Goal: Task Accomplishment & Management: Complete application form

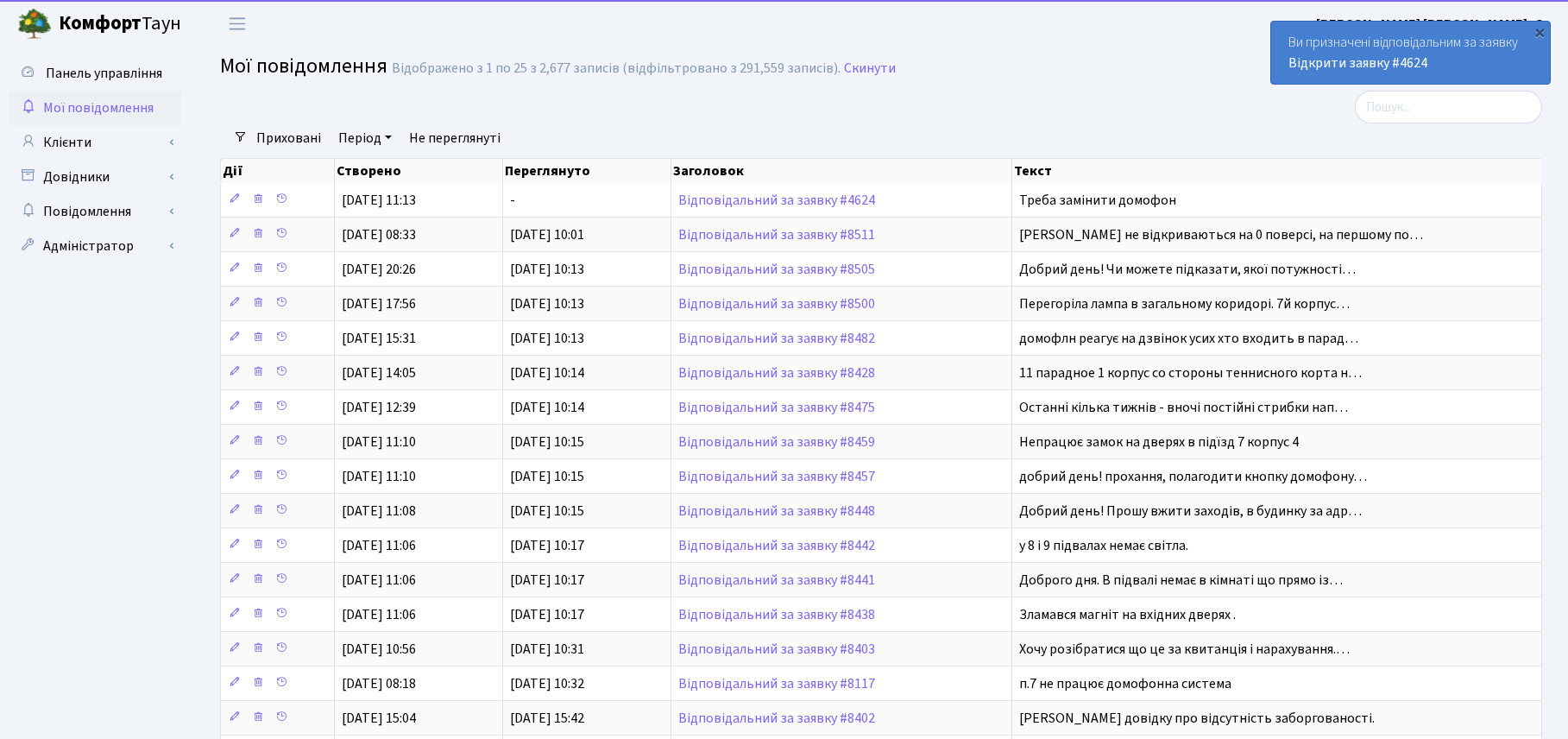
select select "25"
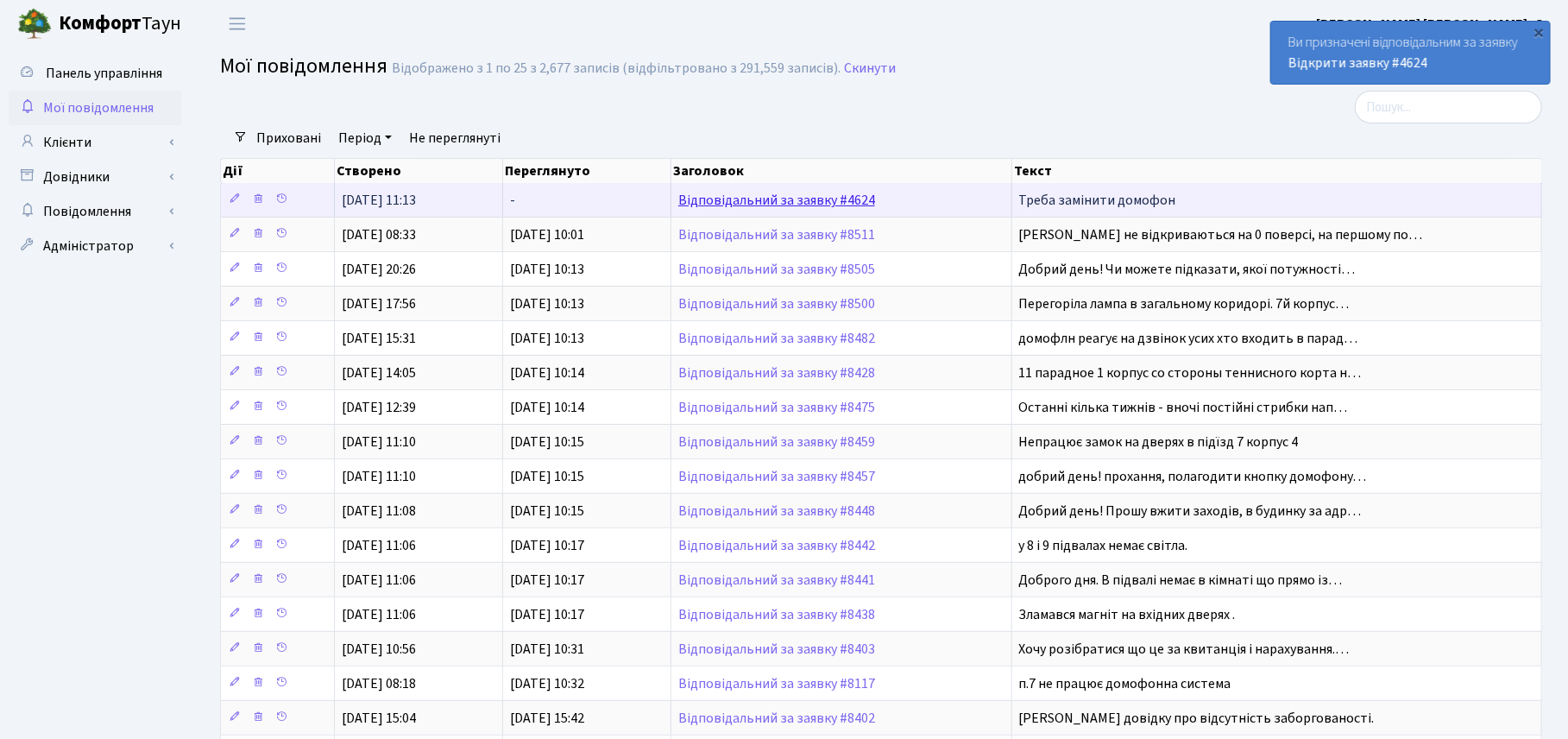
click at [822, 195] on link "Відповідальний за заявку #4624" at bounding box center [777, 199] width 197 height 19
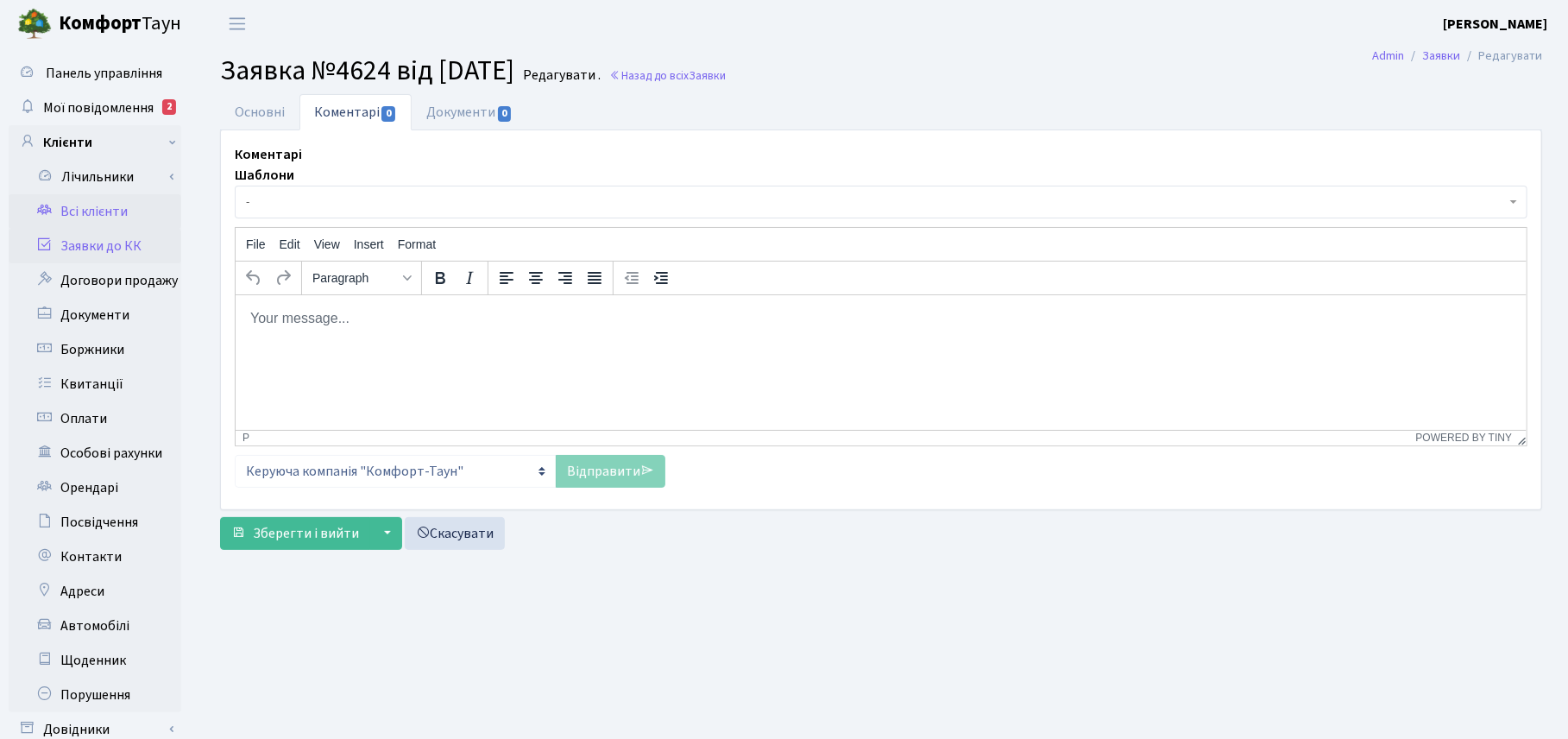
click at [99, 203] on link "Всі клієнти" at bounding box center [95, 211] width 172 height 34
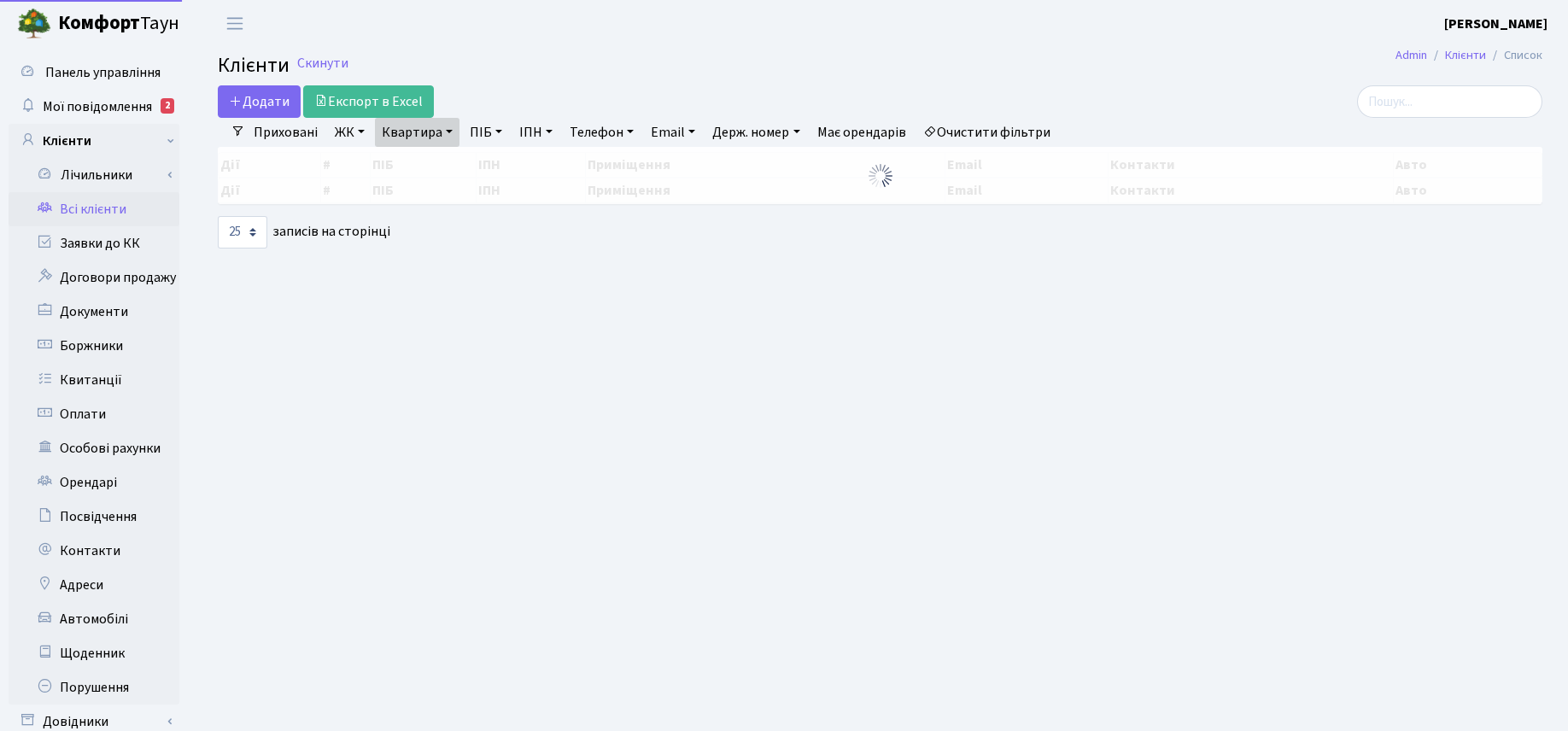
select select "25"
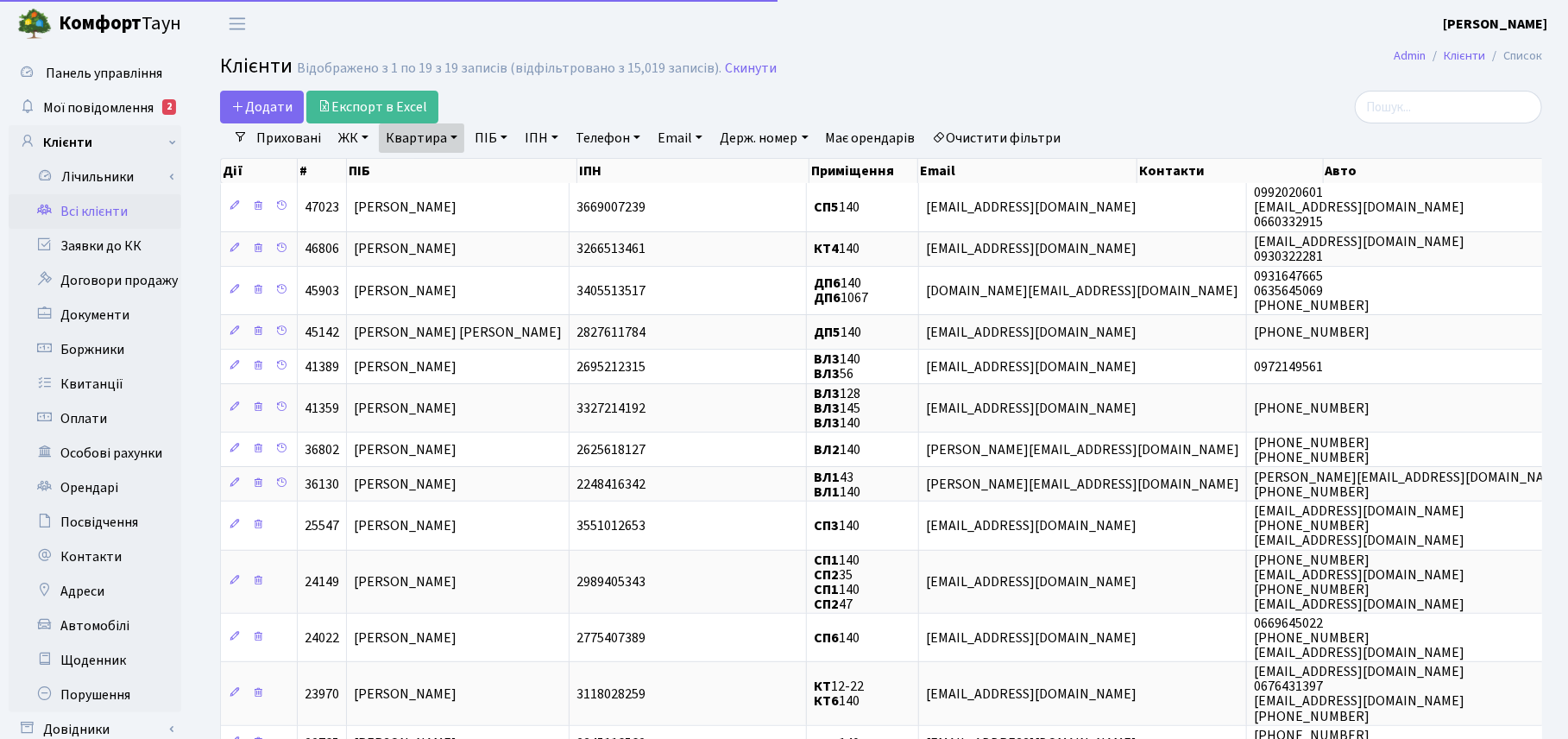
click at [455, 141] on link "Квартира" at bounding box center [421, 138] width 86 height 30
drag, startPoint x: 454, startPoint y: 172, endPoint x: 376, endPoint y: 169, distance: 78.1
click at [447, 143] on link "Квартира" at bounding box center [421, 138] width 86 height 30
type input "17-110"
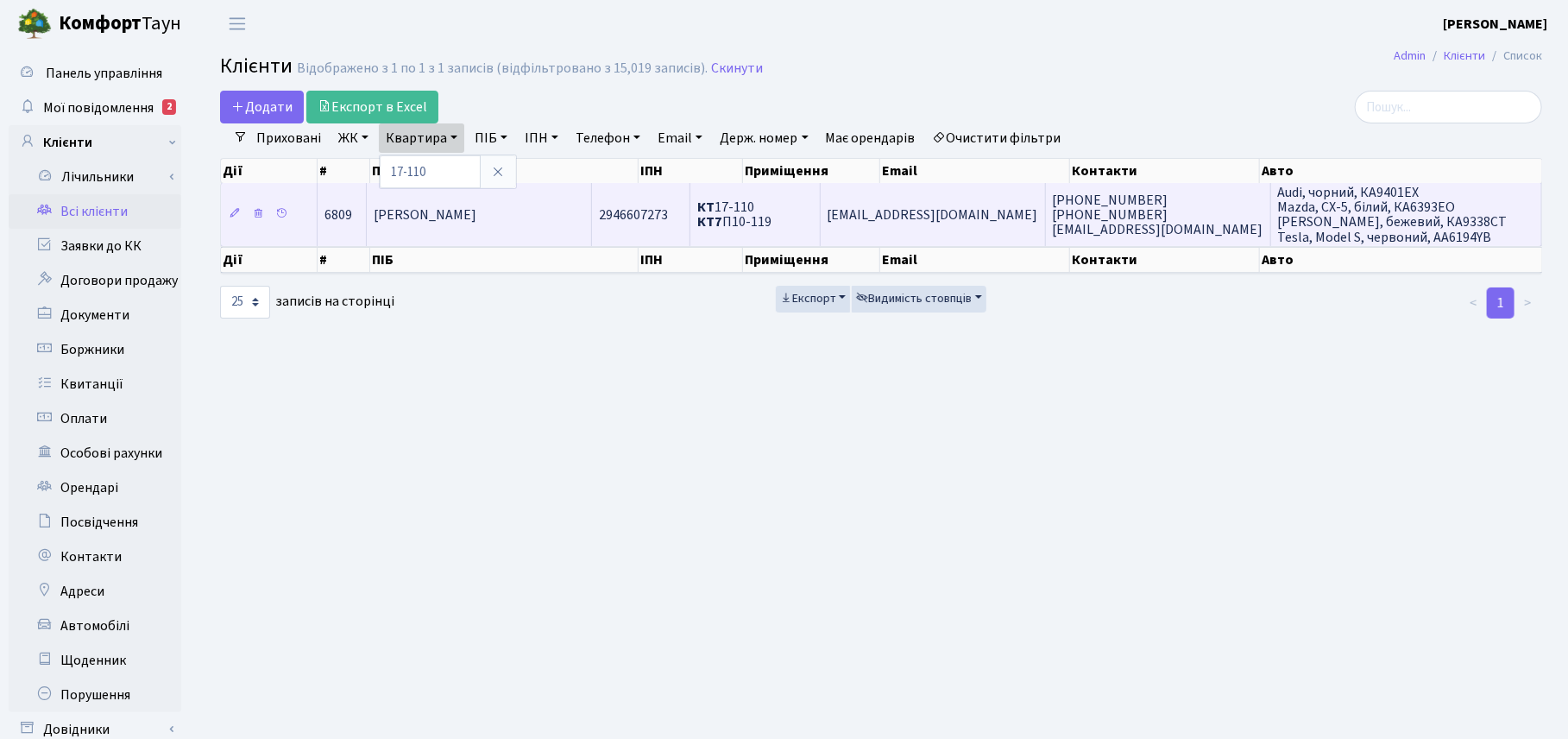
click at [438, 212] on span "Корчун Олександр Анатолійович" at bounding box center [425, 215] width 103 height 19
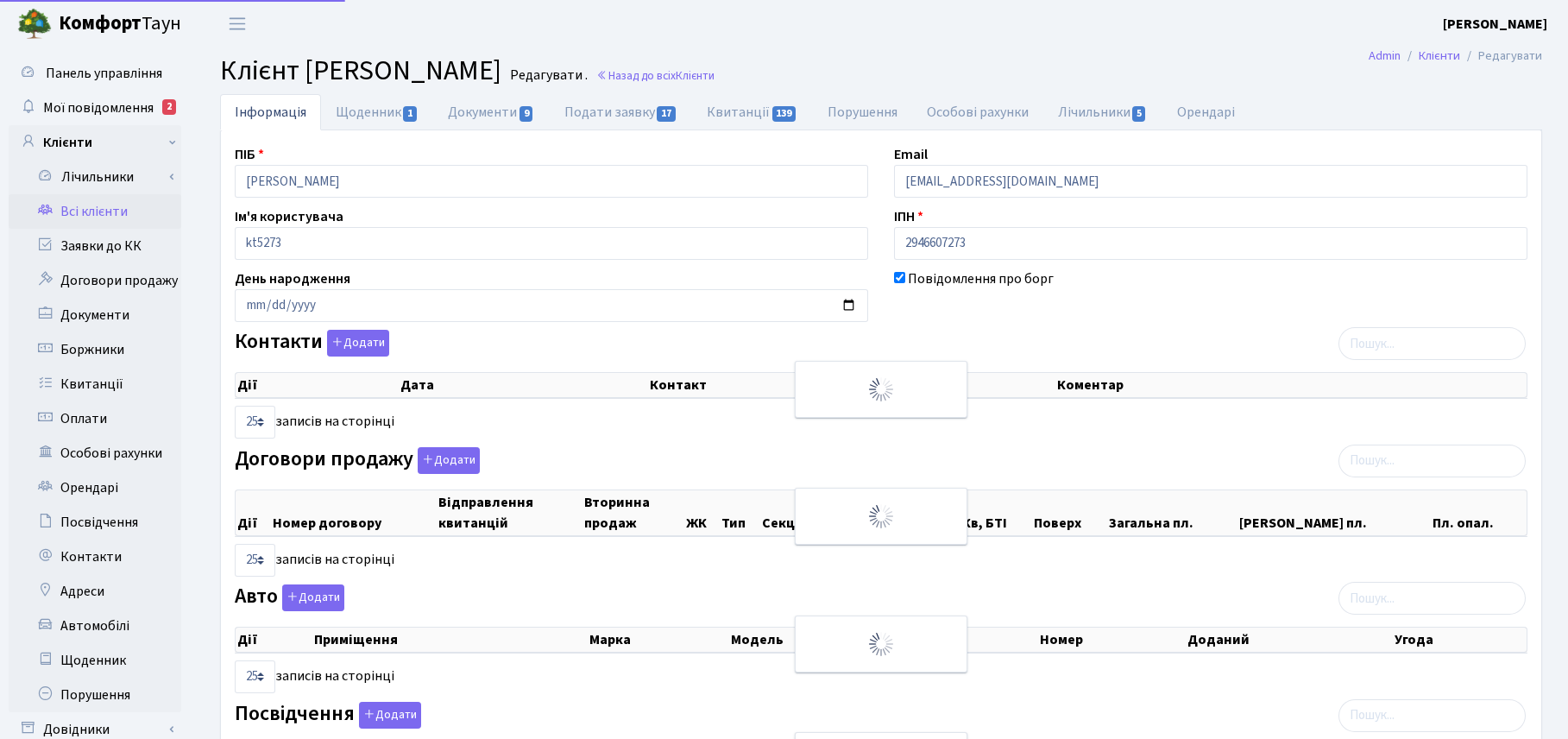
select select "25"
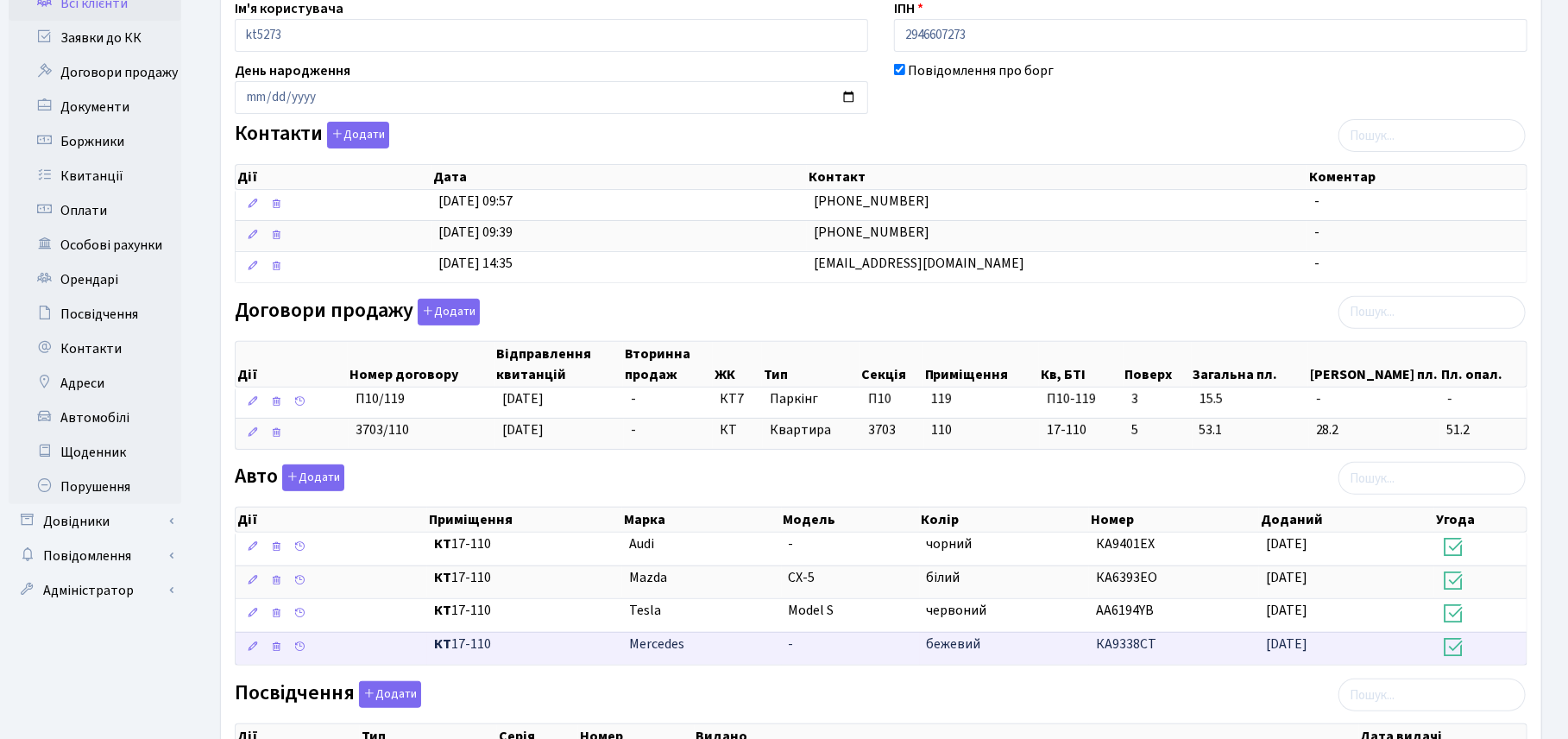
scroll to position [431, 0]
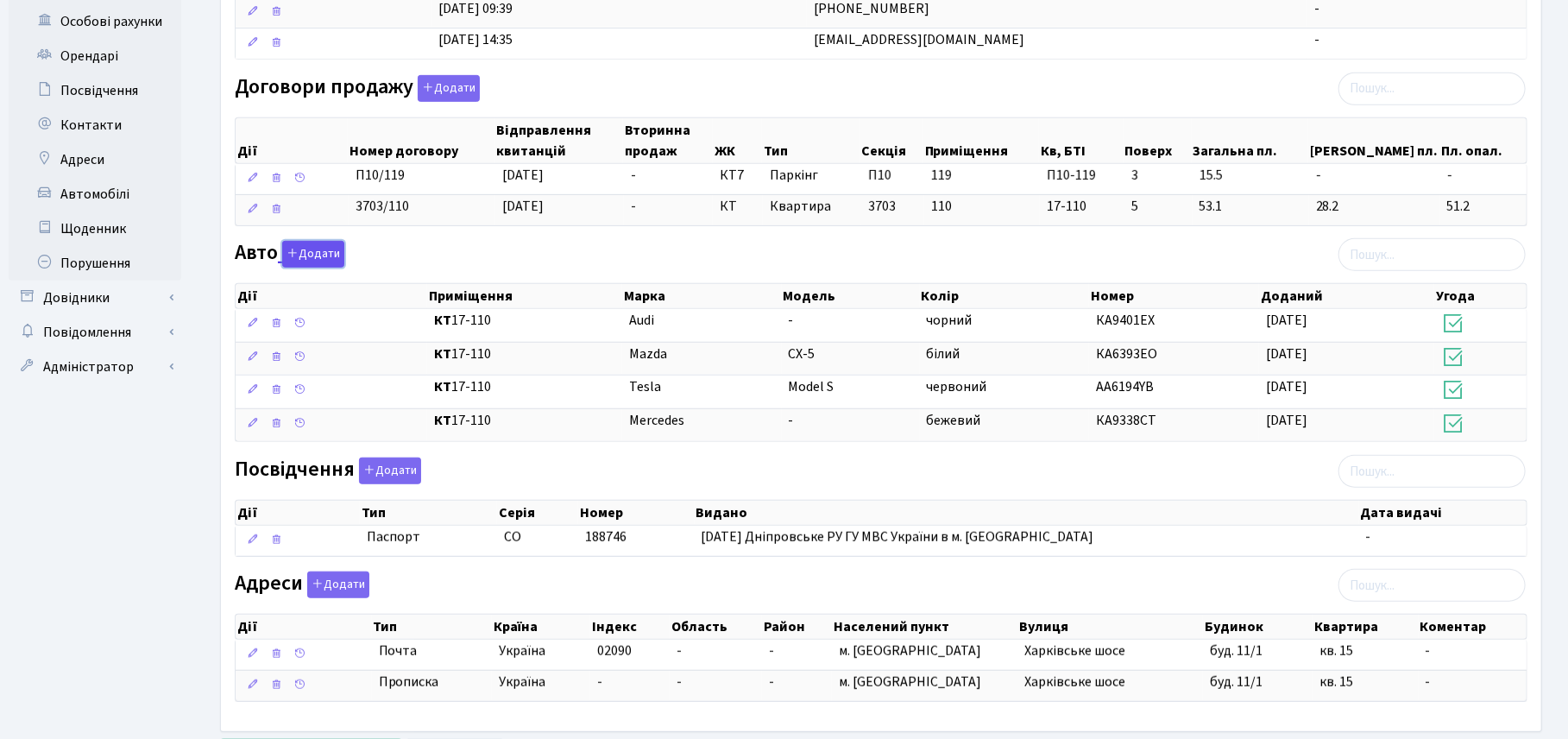
click at [318, 256] on button "Додати" at bounding box center [313, 254] width 62 height 27
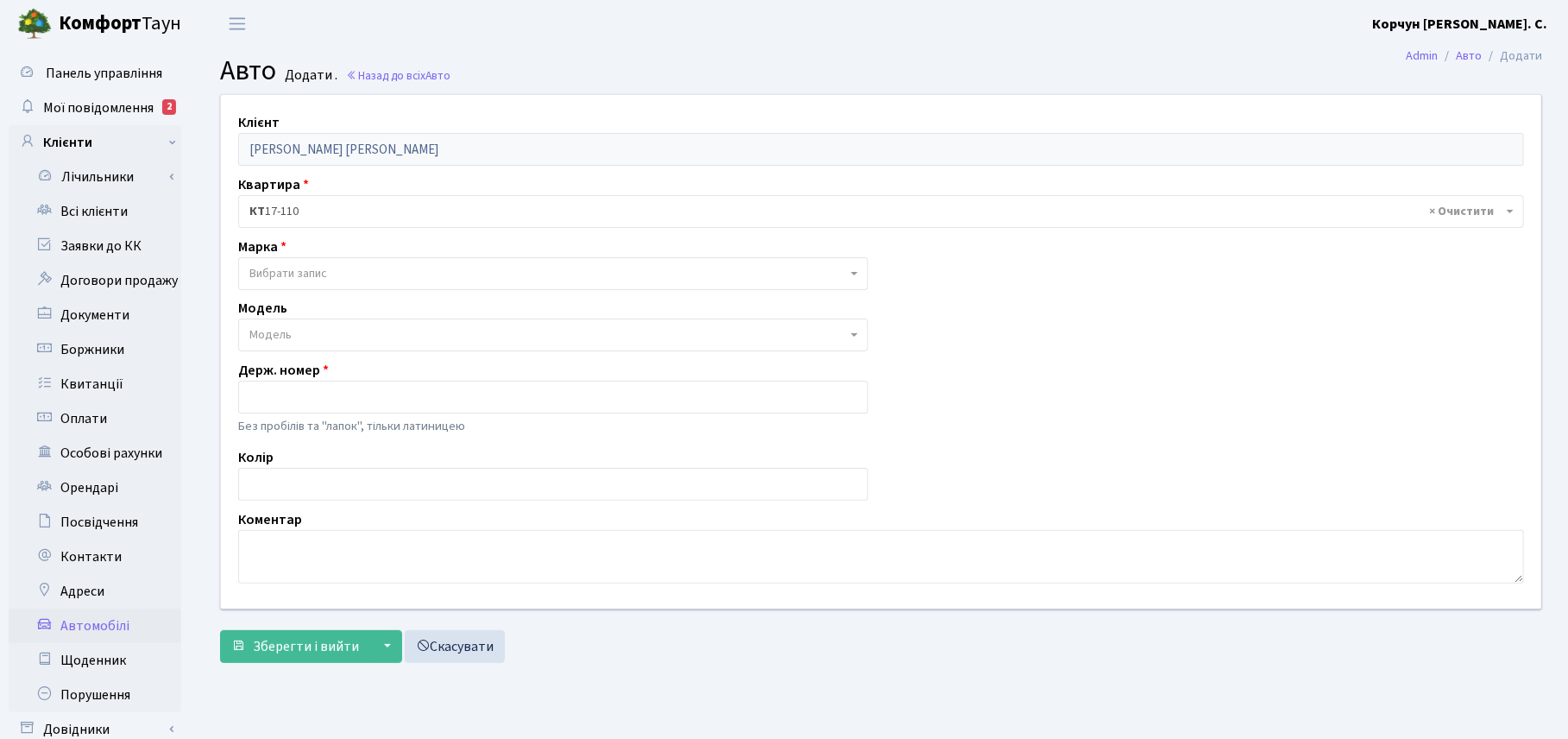
click at [285, 273] on span "Вибрати запис" at bounding box center [288, 273] width 78 height 17
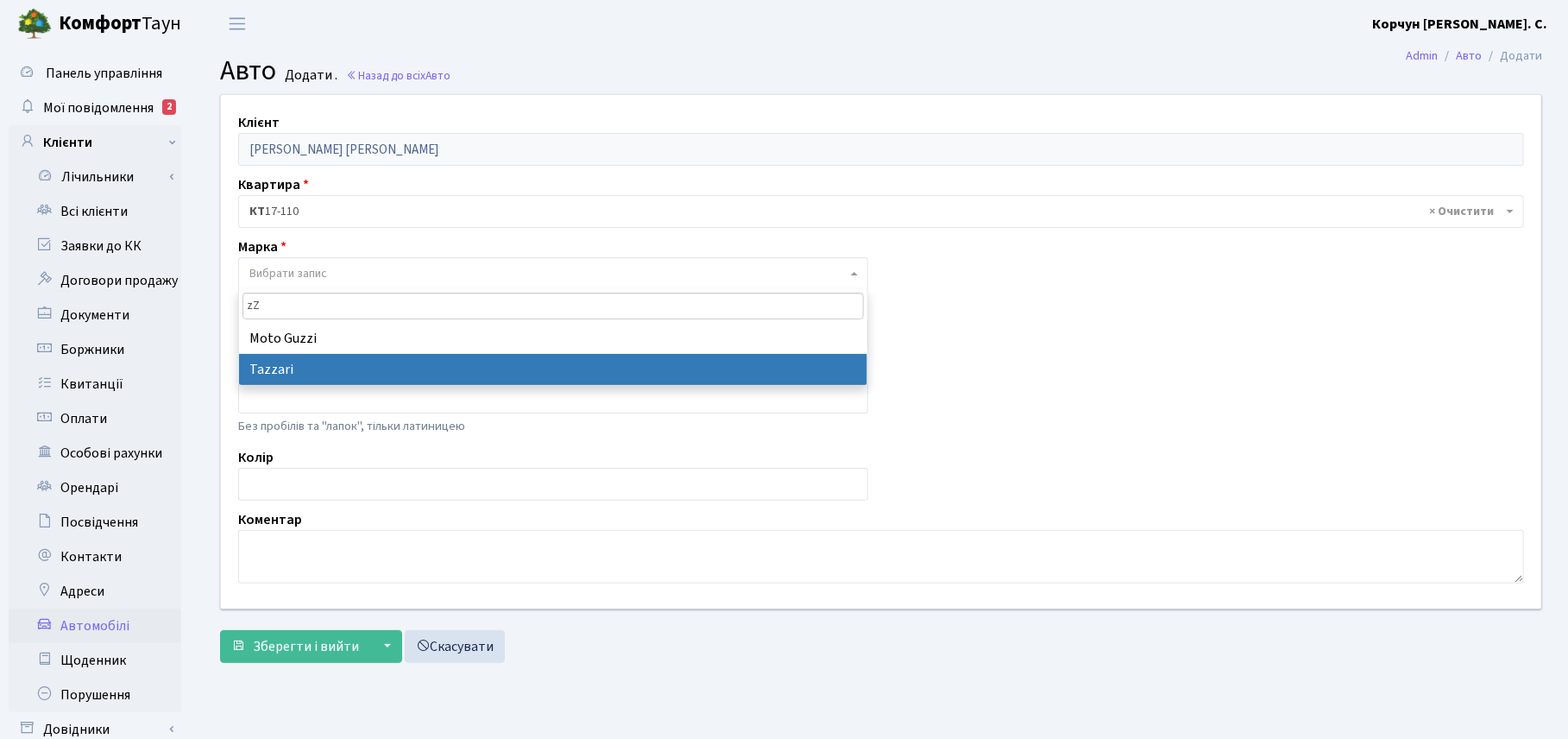
type input "z"
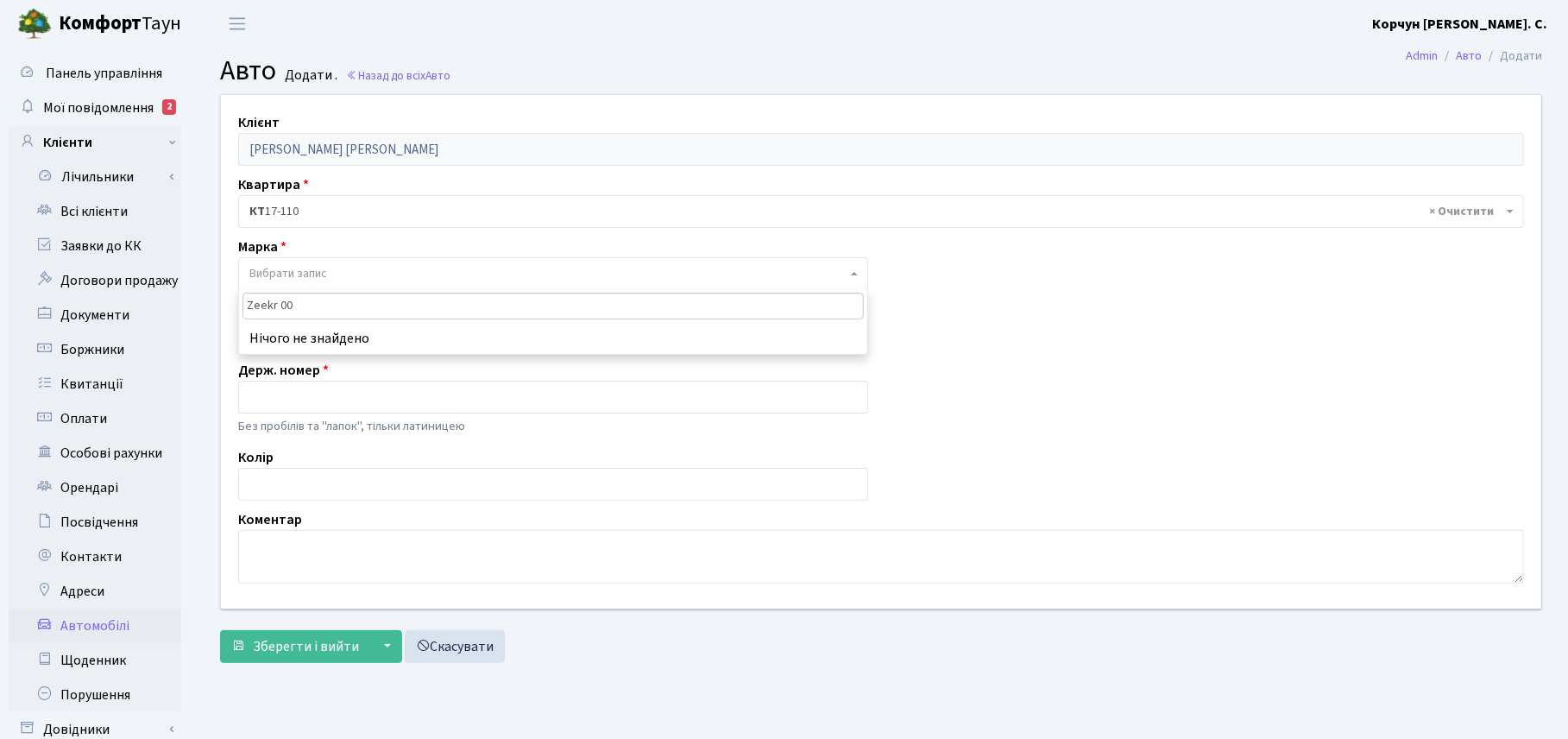
type input "Zeekr 001"
click at [279, 394] on input "text" at bounding box center [553, 397] width 630 height 32
type input "AA6261YD"
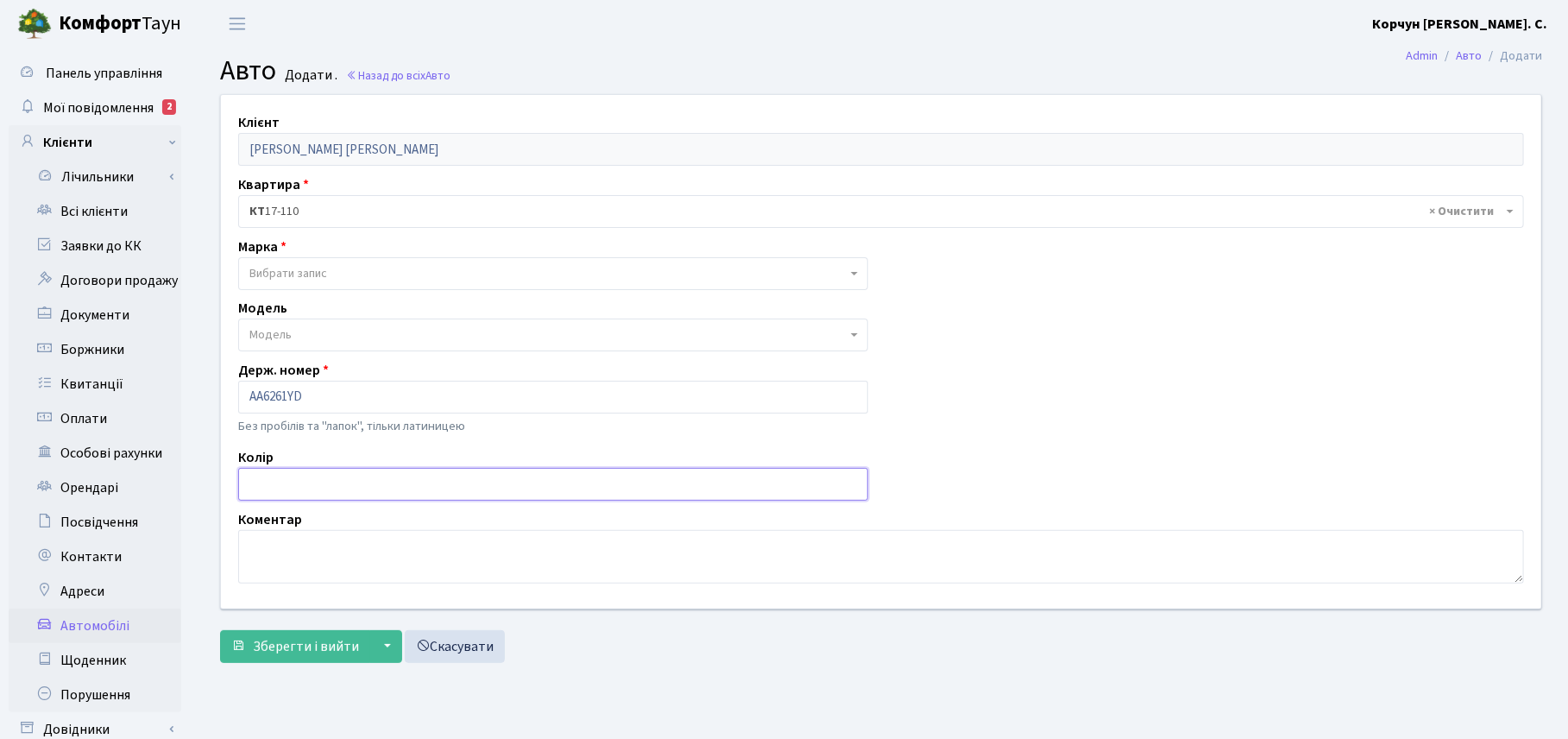
click at [305, 485] on input "text" at bounding box center [553, 484] width 630 height 32
type input "P"
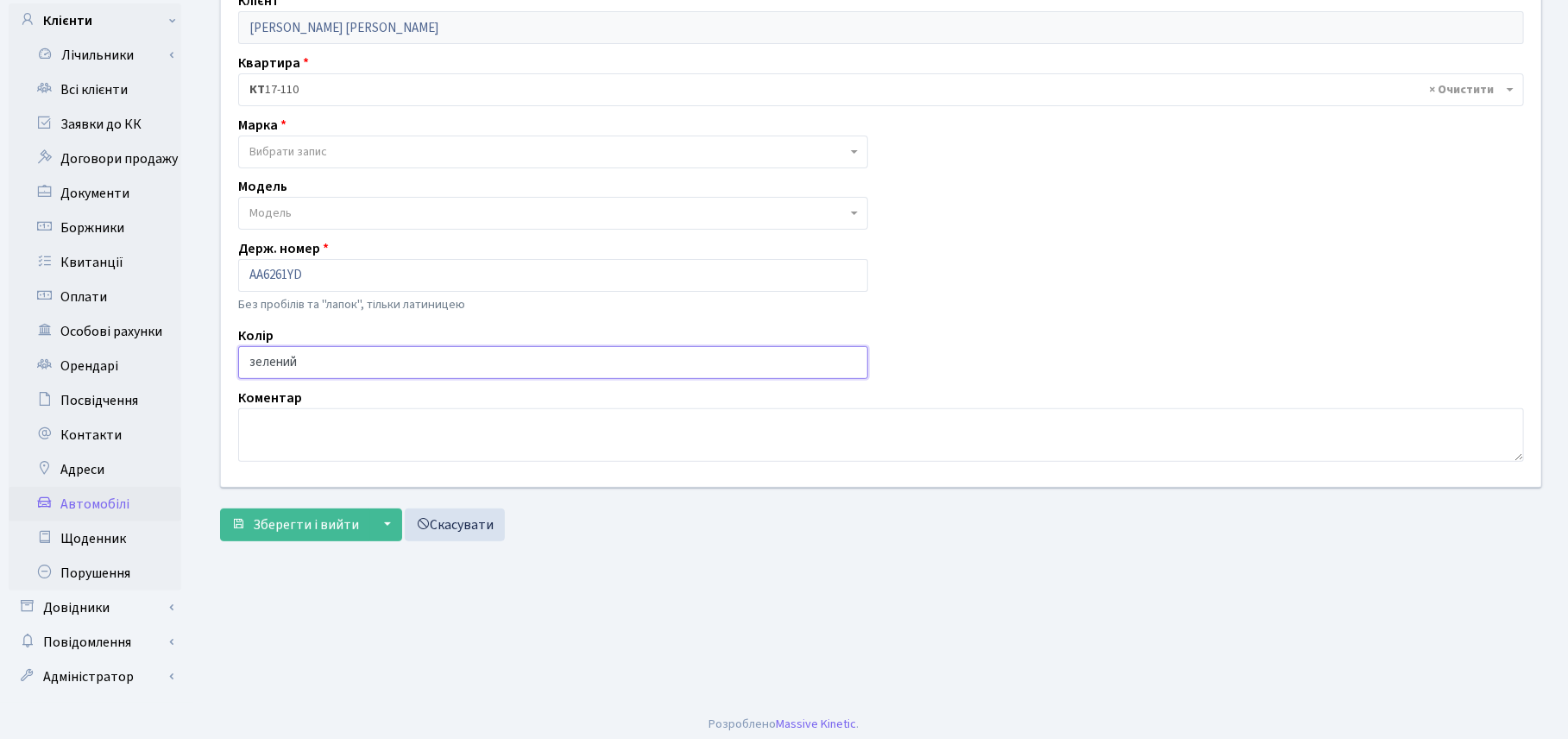
scroll to position [127, 0]
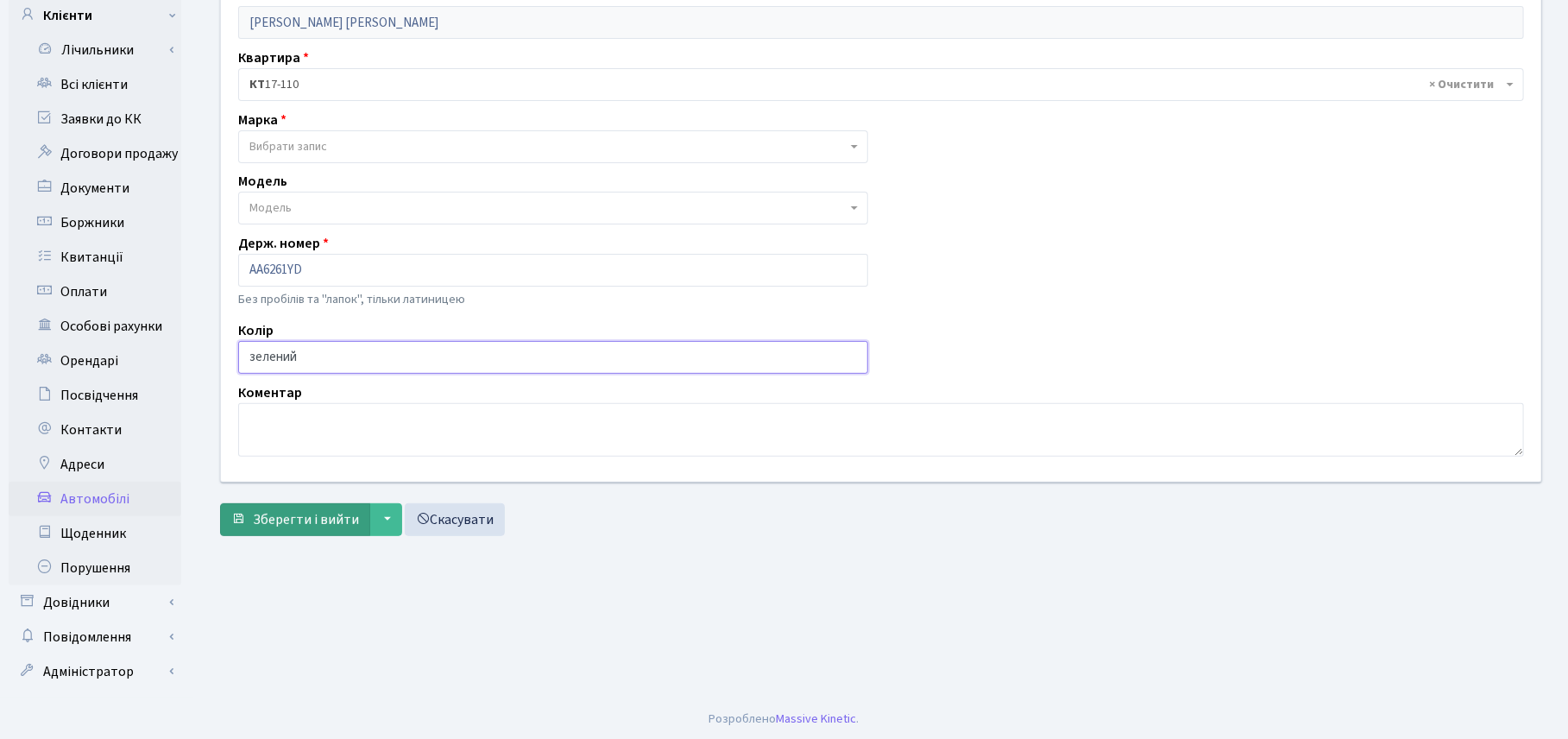
type input "зелений"
click at [310, 513] on span "Зберегти і вийти" at bounding box center [306, 519] width 106 height 19
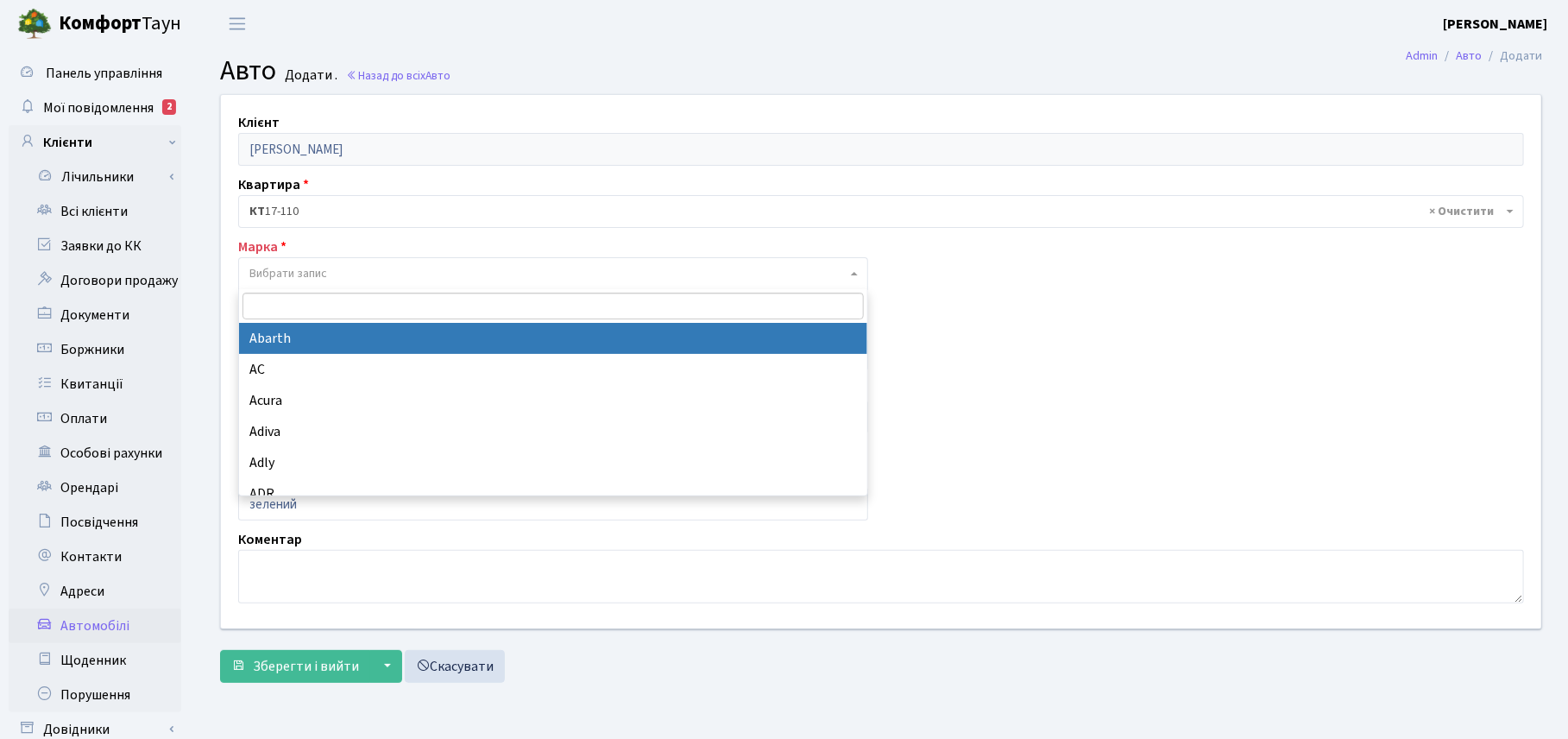
click at [279, 269] on span "Вибрати запис" at bounding box center [288, 273] width 78 height 17
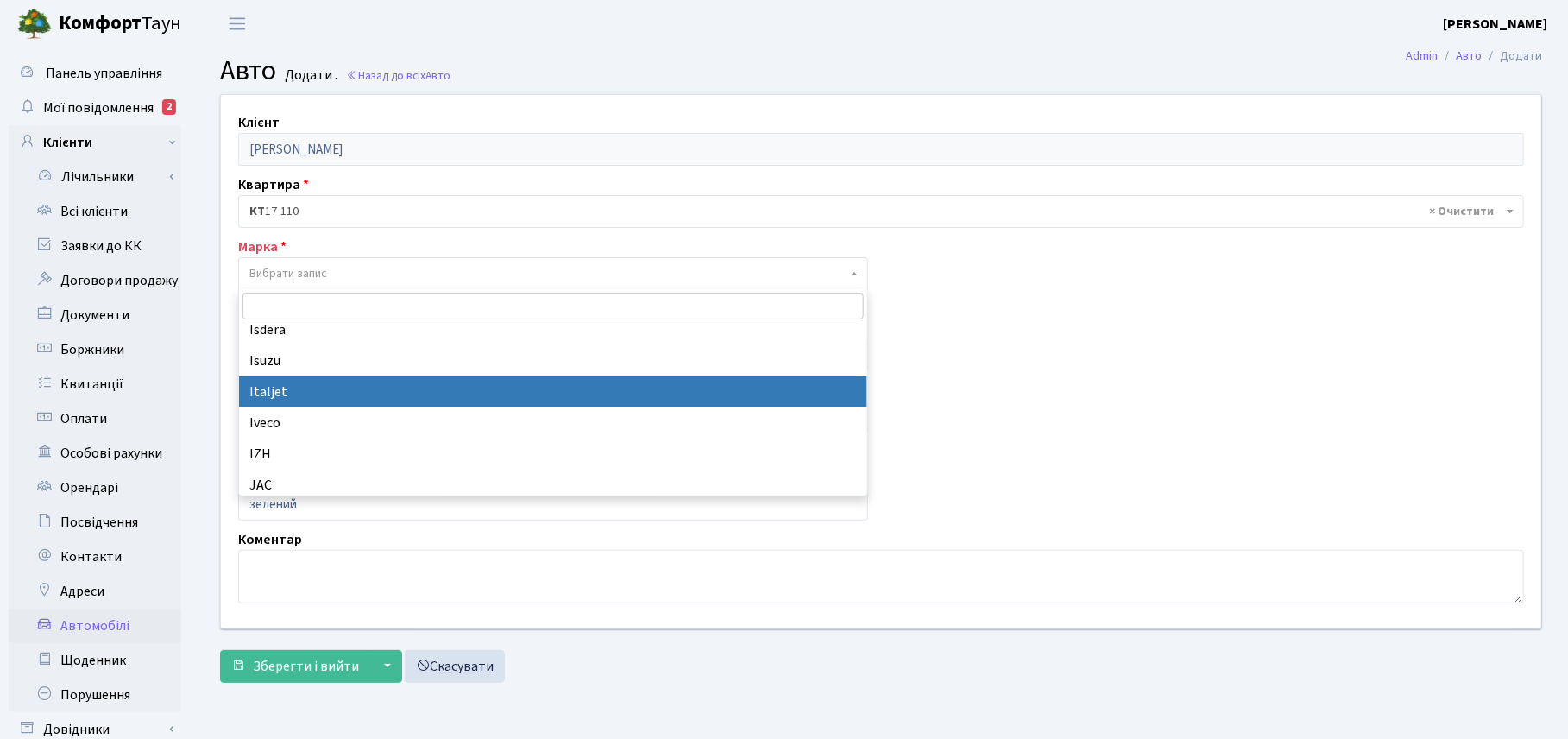
scroll to position [6797, 0]
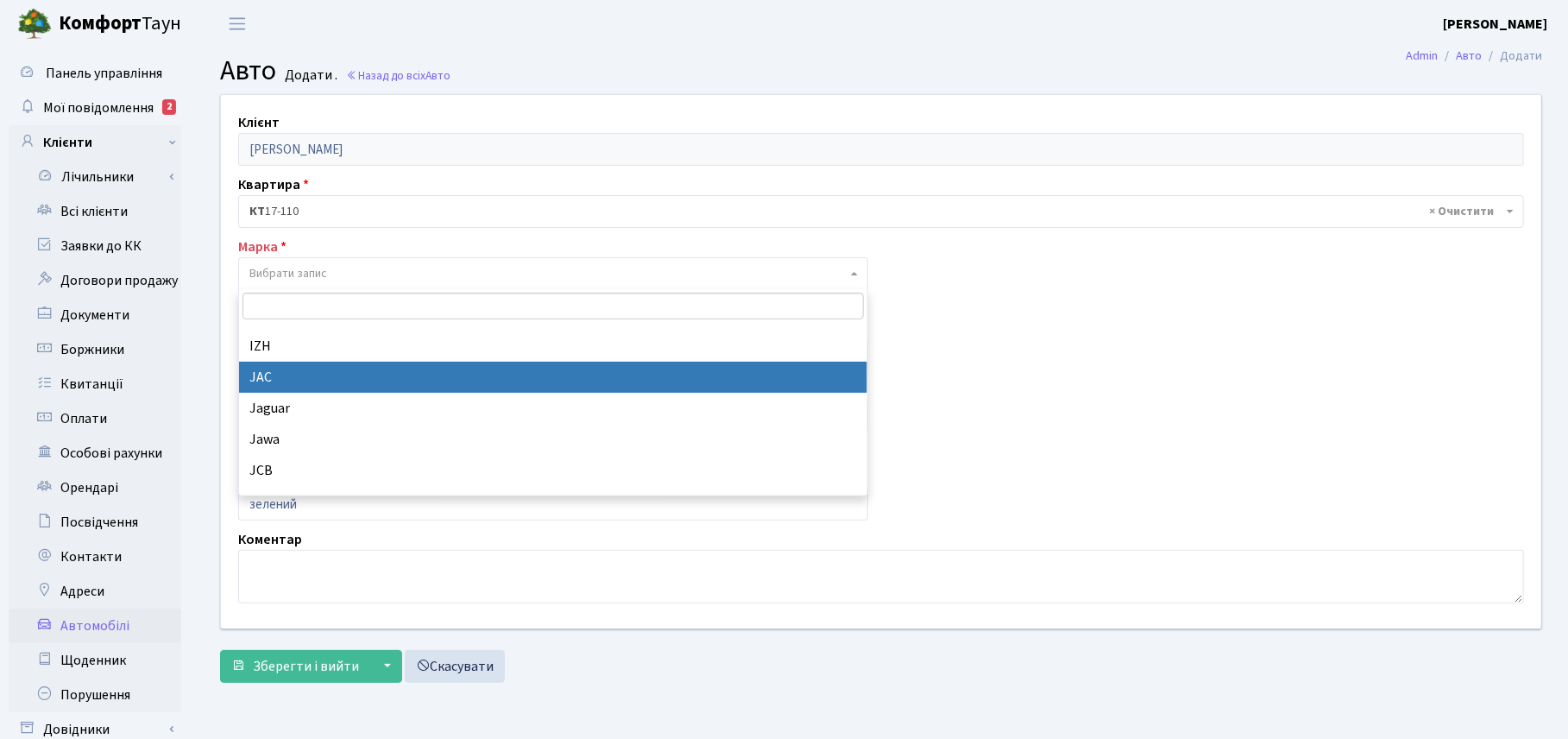
type input "[PERSON_NAME]"
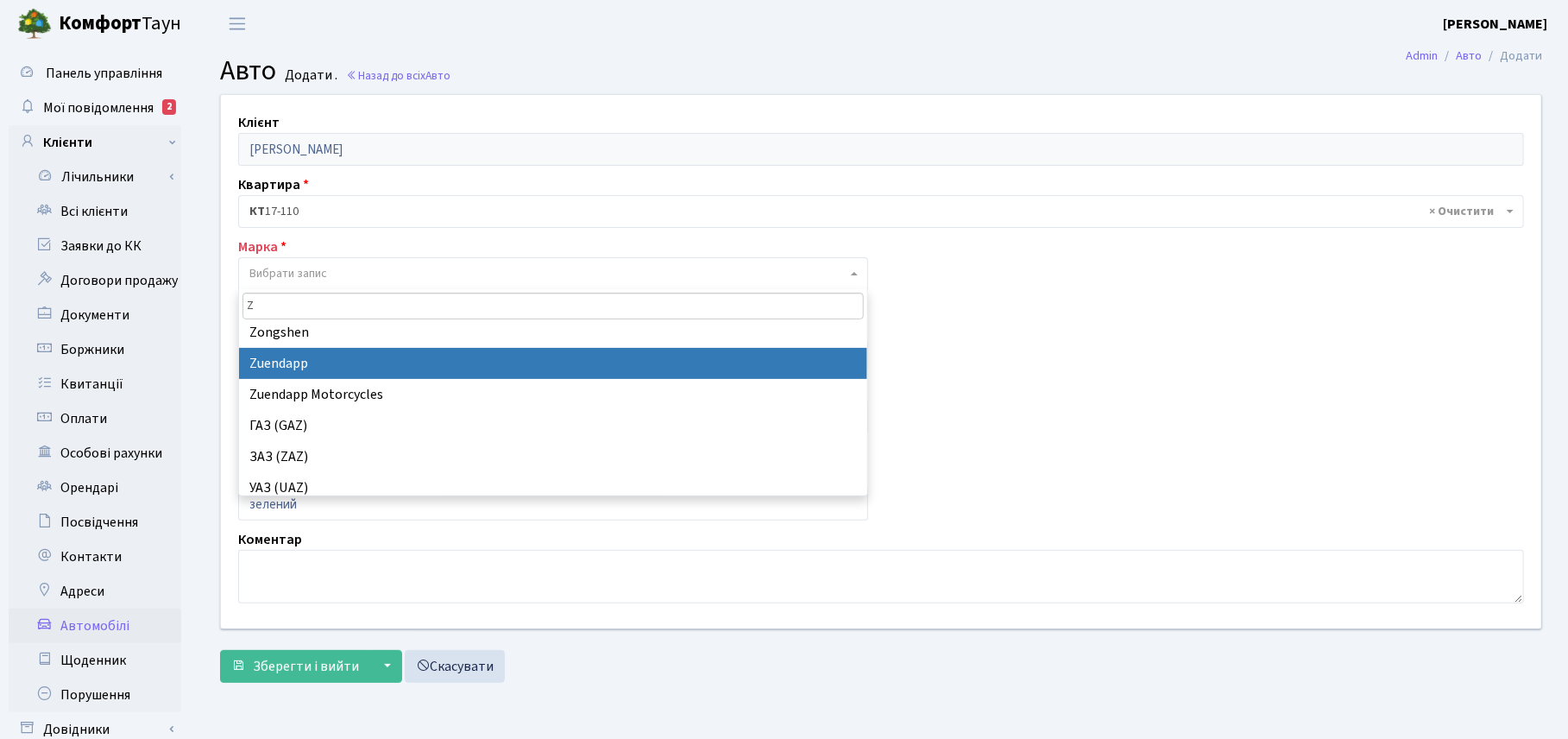
scroll to position [1193, 0]
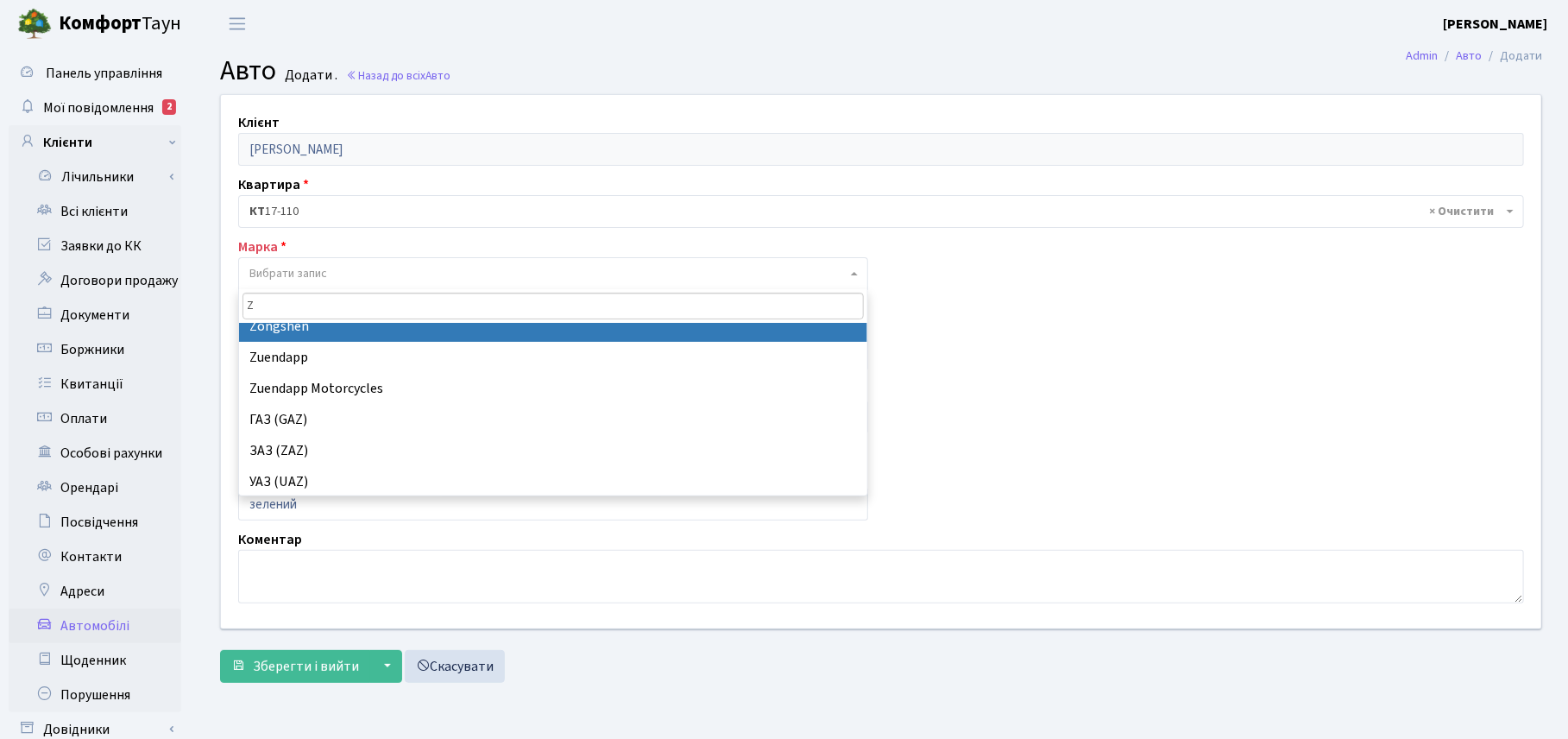
click at [278, 309] on input "Z" at bounding box center [553, 306] width 622 height 27
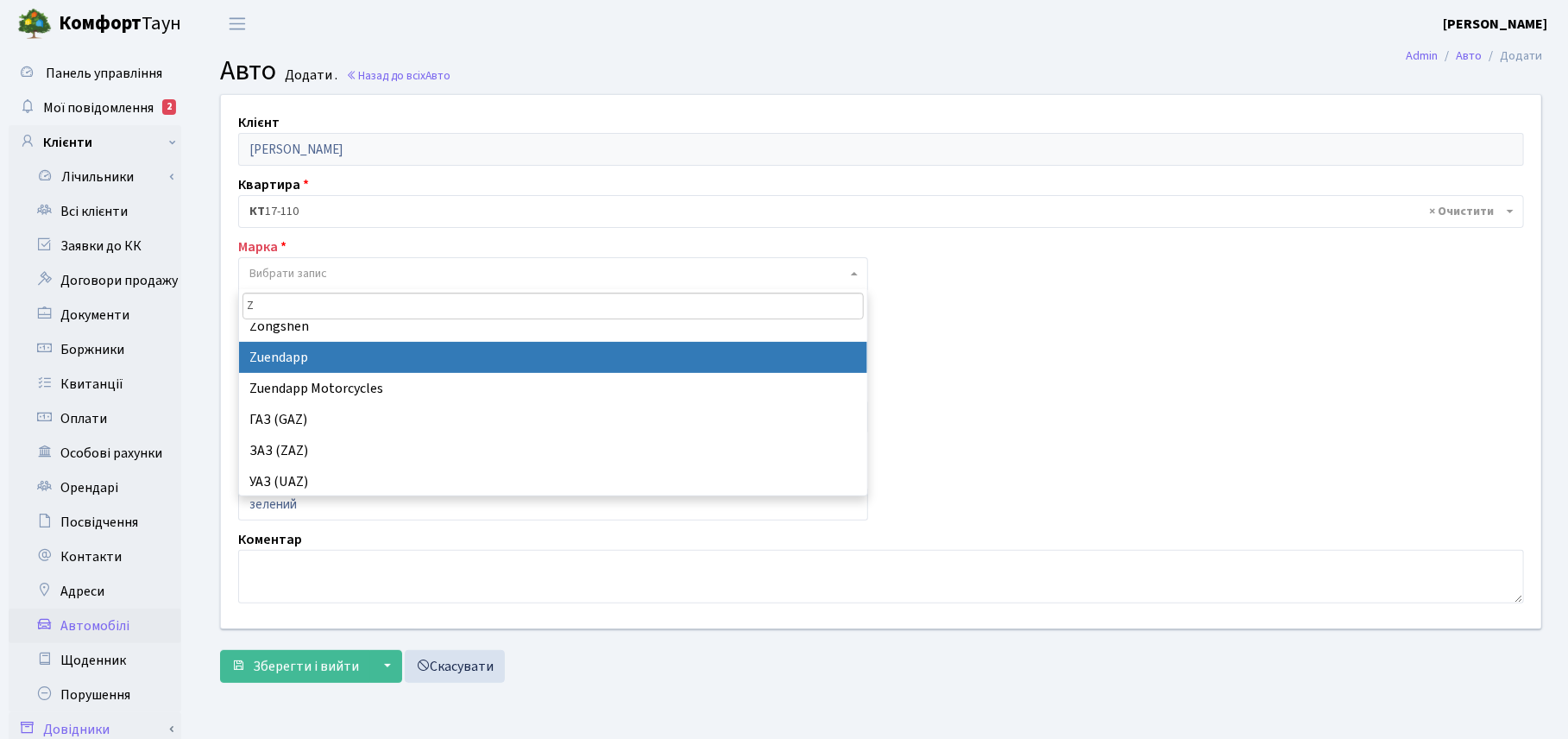
type input "Z"
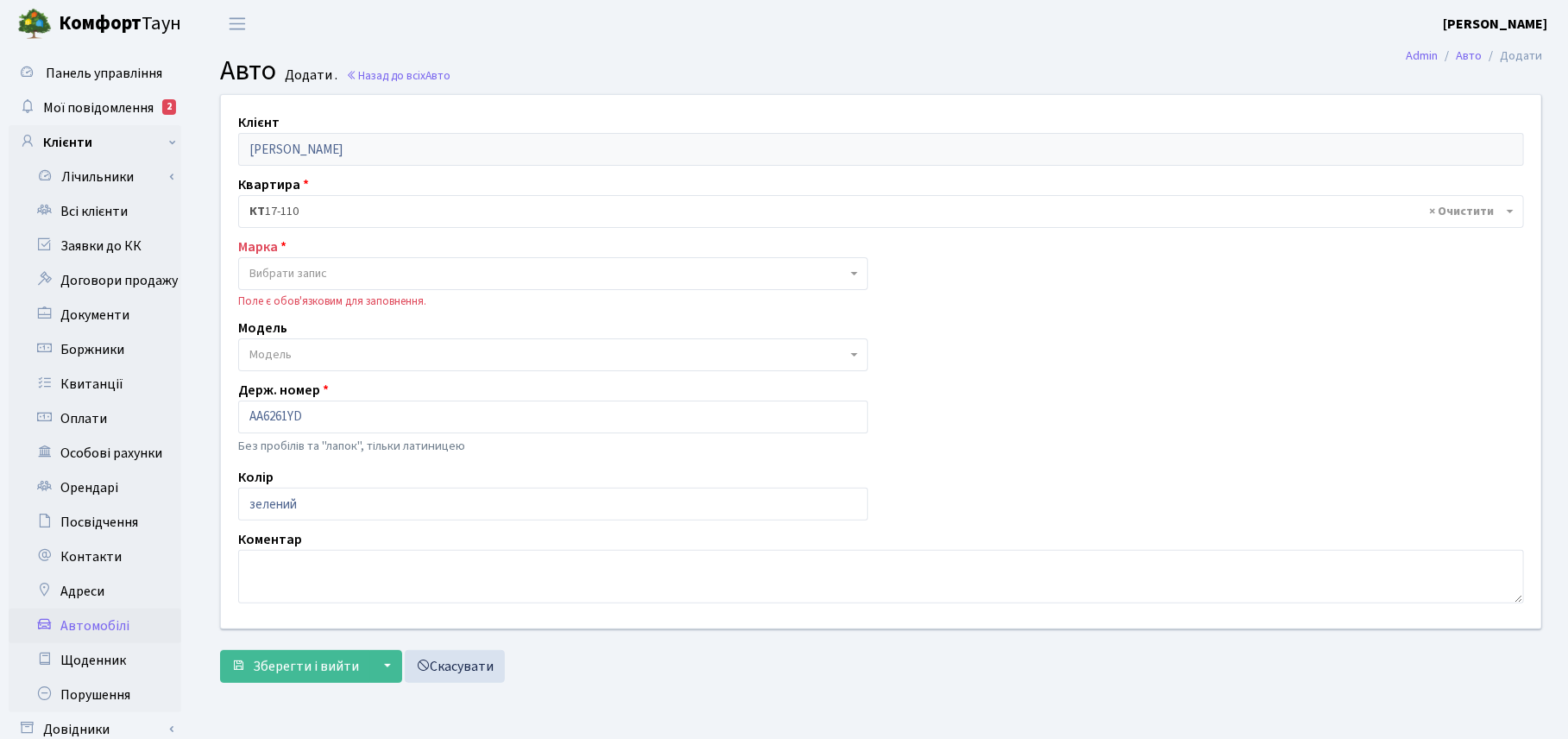
click at [741, 51] on main "Admin Авто Додати Авто Додати . Назад до всіх Авто Клієнт Корчун Олександр Анат…" at bounding box center [881, 436] width 1374 height 777
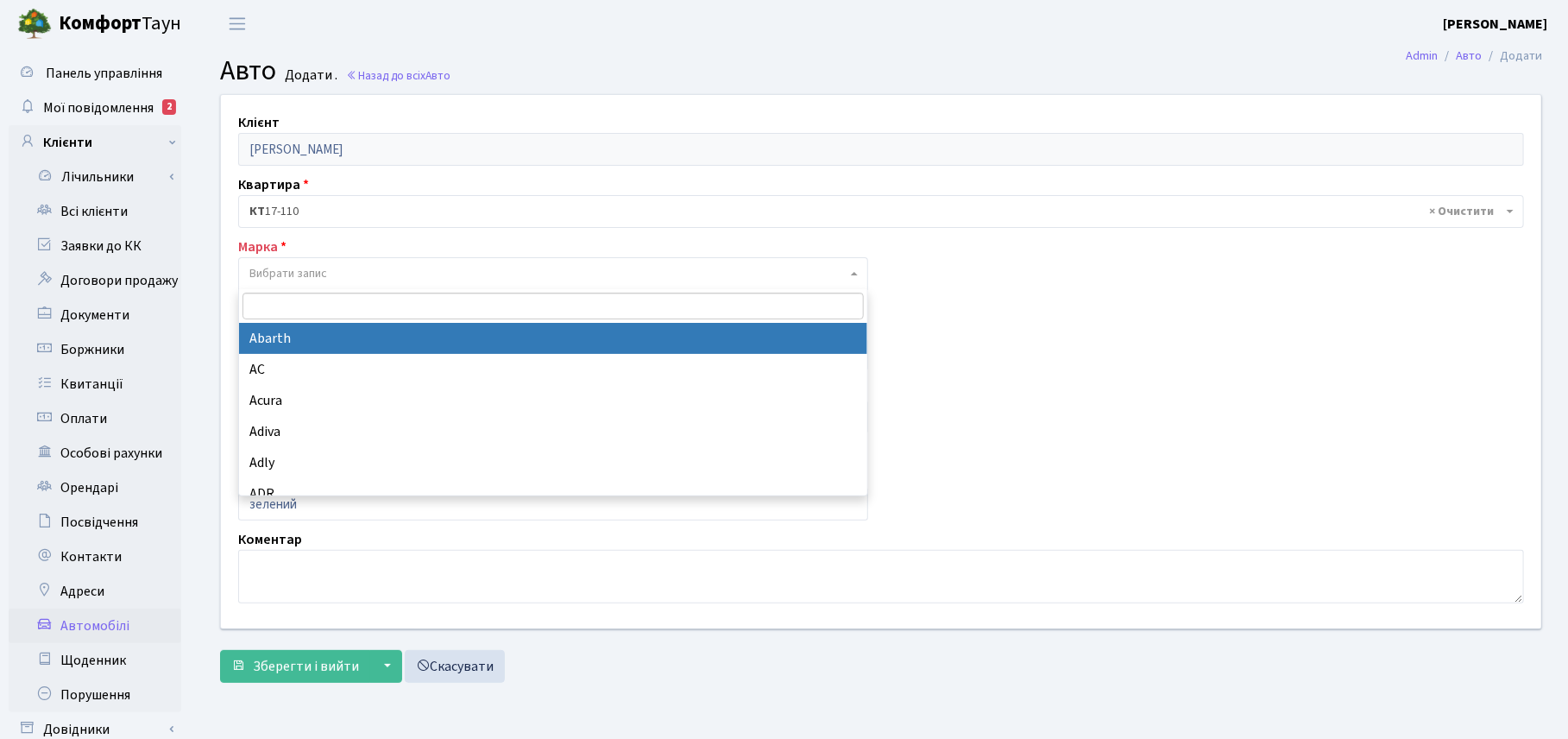
click at [266, 274] on span "Вибрати запис" at bounding box center [288, 273] width 78 height 17
type input "n"
drag, startPoint x: 281, startPoint y: 294, endPoint x: 220, endPoint y: 291, distance: 61.1
click at [220, 291] on body "Комфорт Таун Корчун І. С. Мій обліковий запис Вийти Панель управління Мої повід…" at bounding box center [784, 433] width 1568 height 867
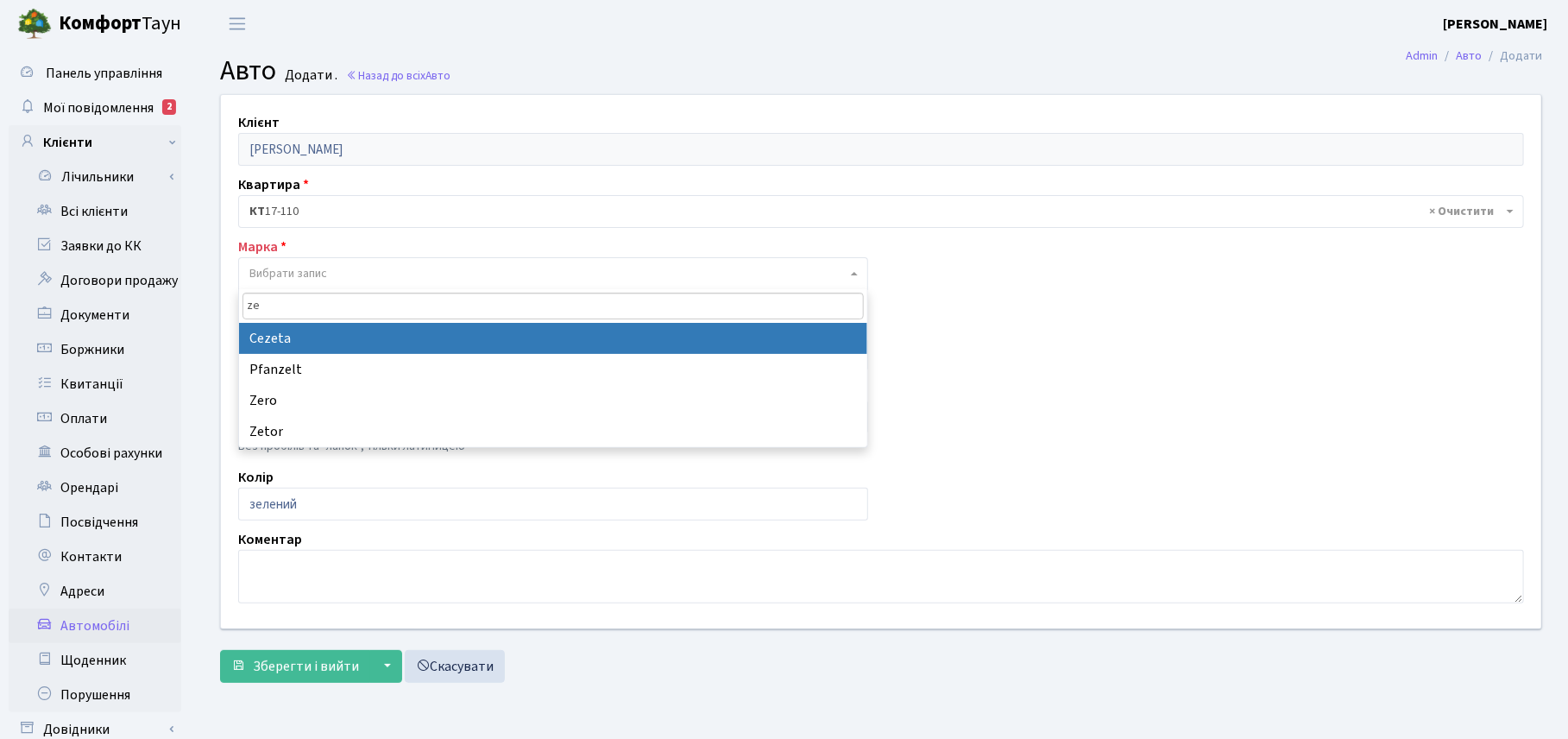
type input "zee"
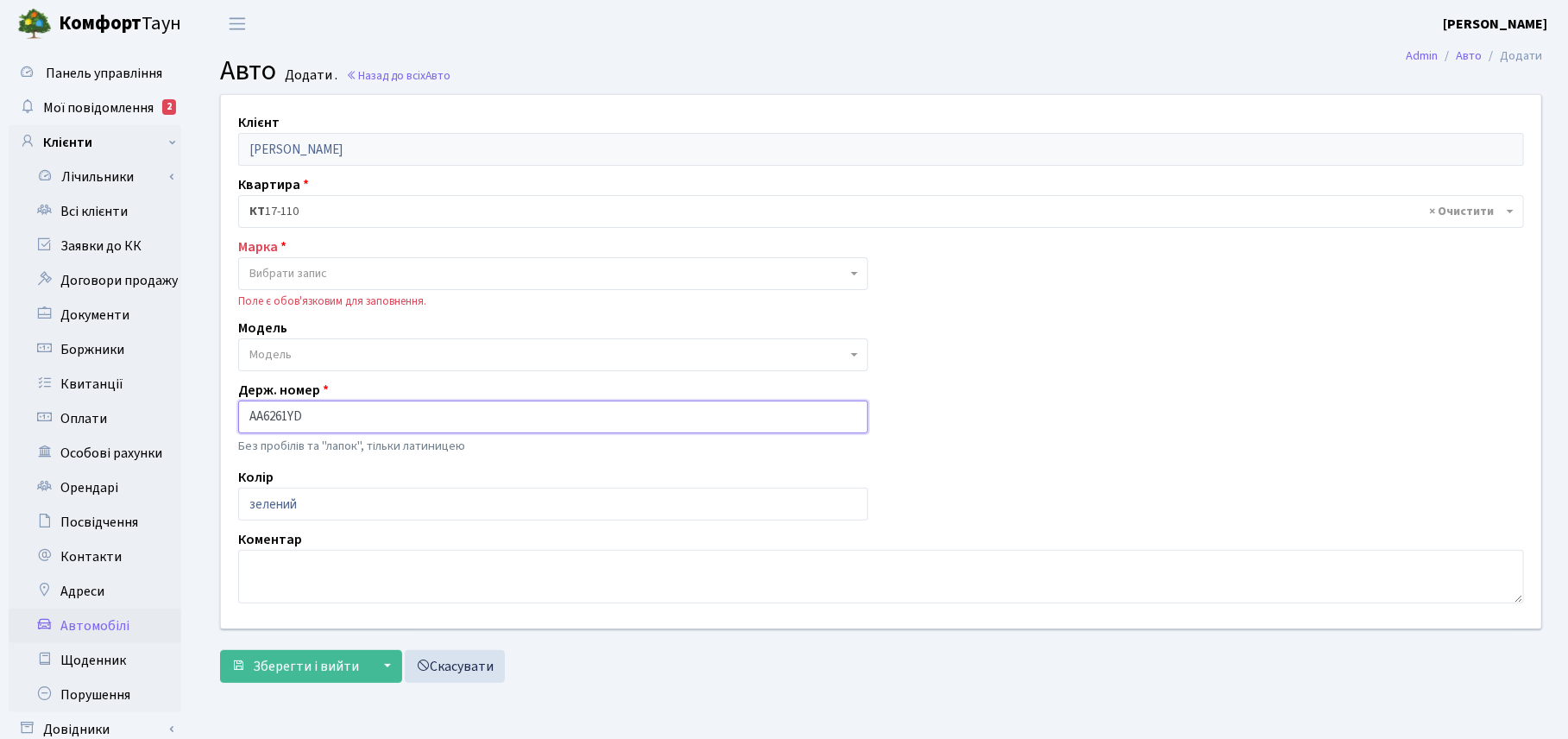
drag, startPoint x: 324, startPoint y: 414, endPoint x: 229, endPoint y: 408, distance: 95.2
click at [229, 408] on div "Держ. номер AA6261YD Без пробілів та "лапок", тільки латиницею" at bounding box center [553, 420] width 656 height 79
click at [346, 70] on icon at bounding box center [352, 75] width 12 height 12
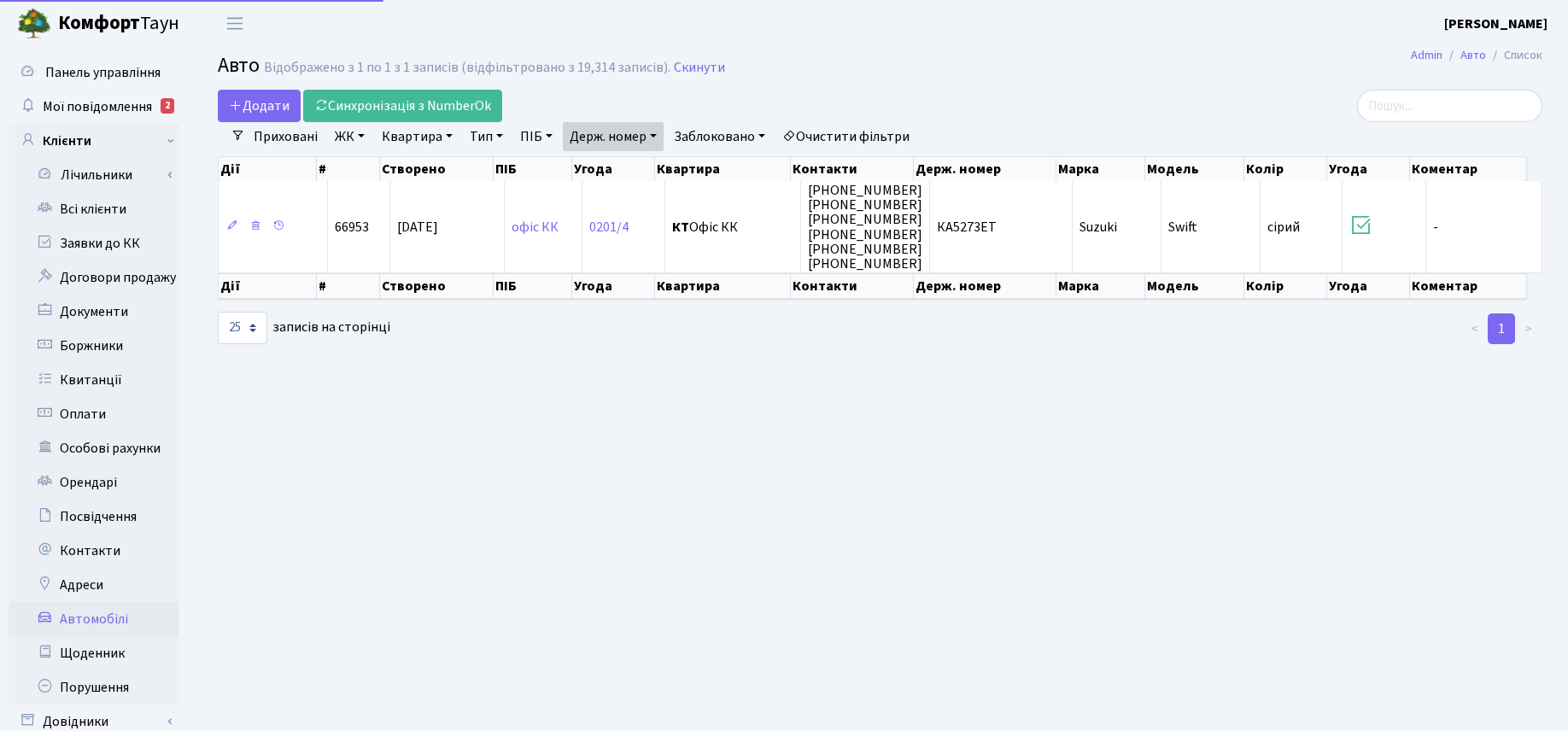
select select "25"
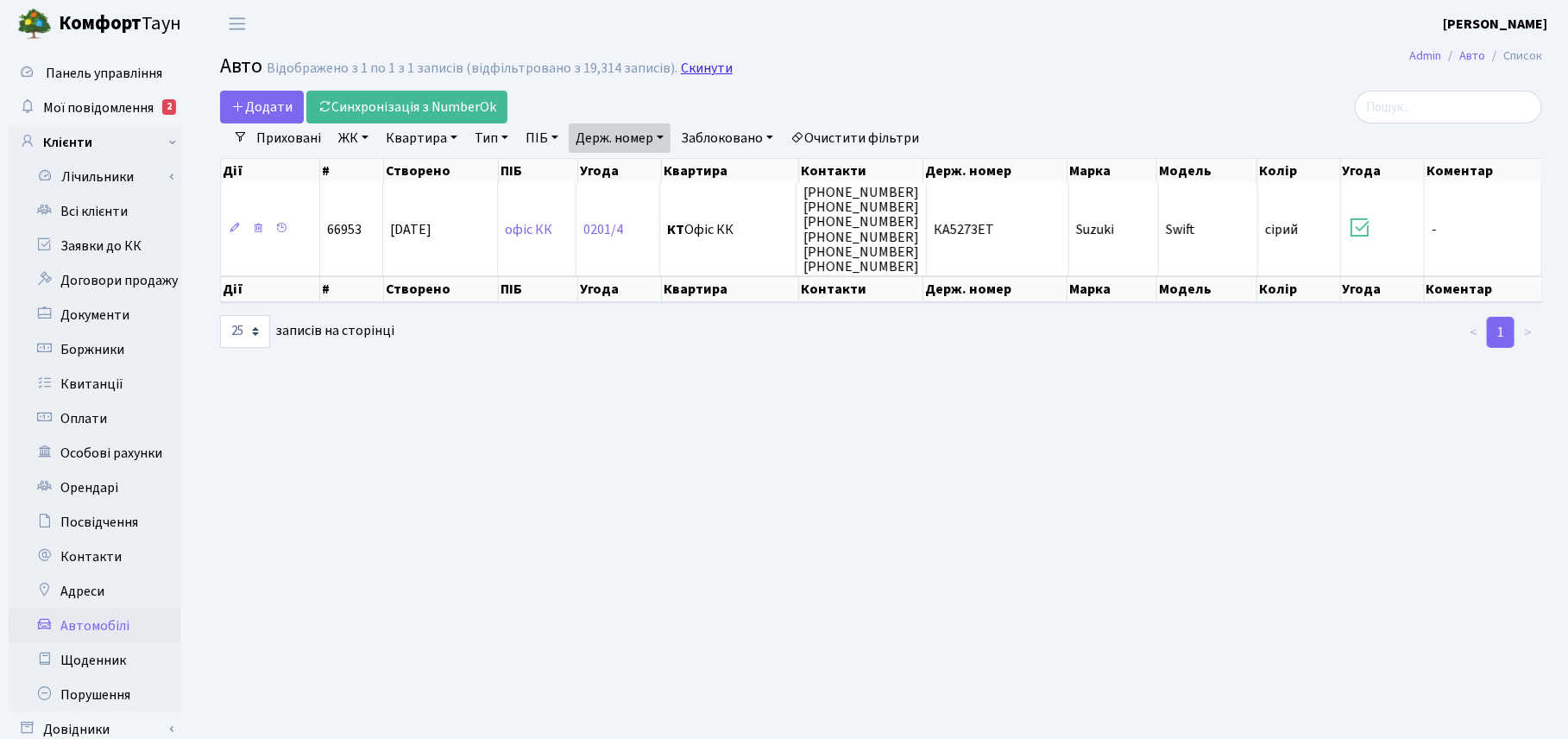
click at [707, 68] on link "Скинути" at bounding box center [706, 69] width 51 height 16
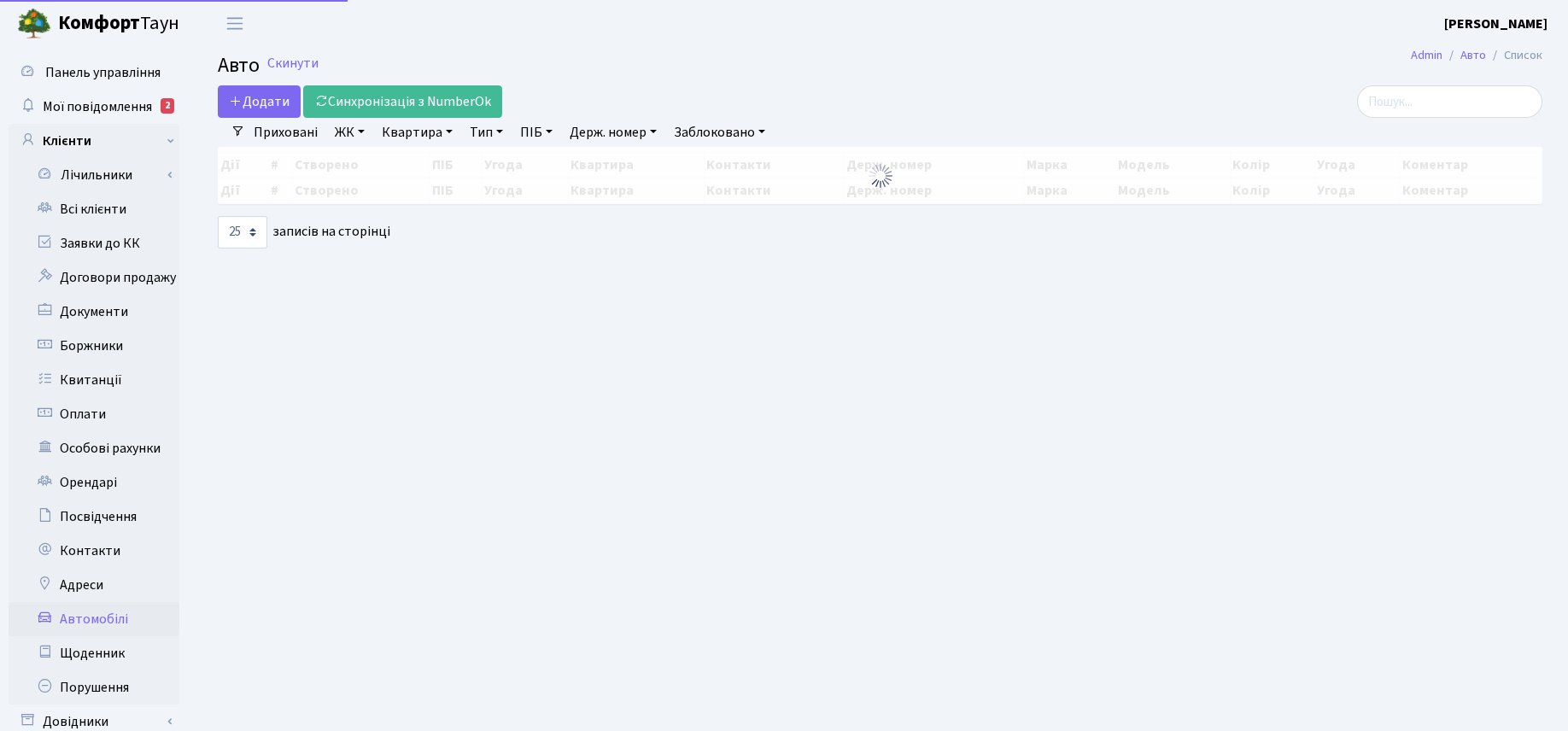
select select "25"
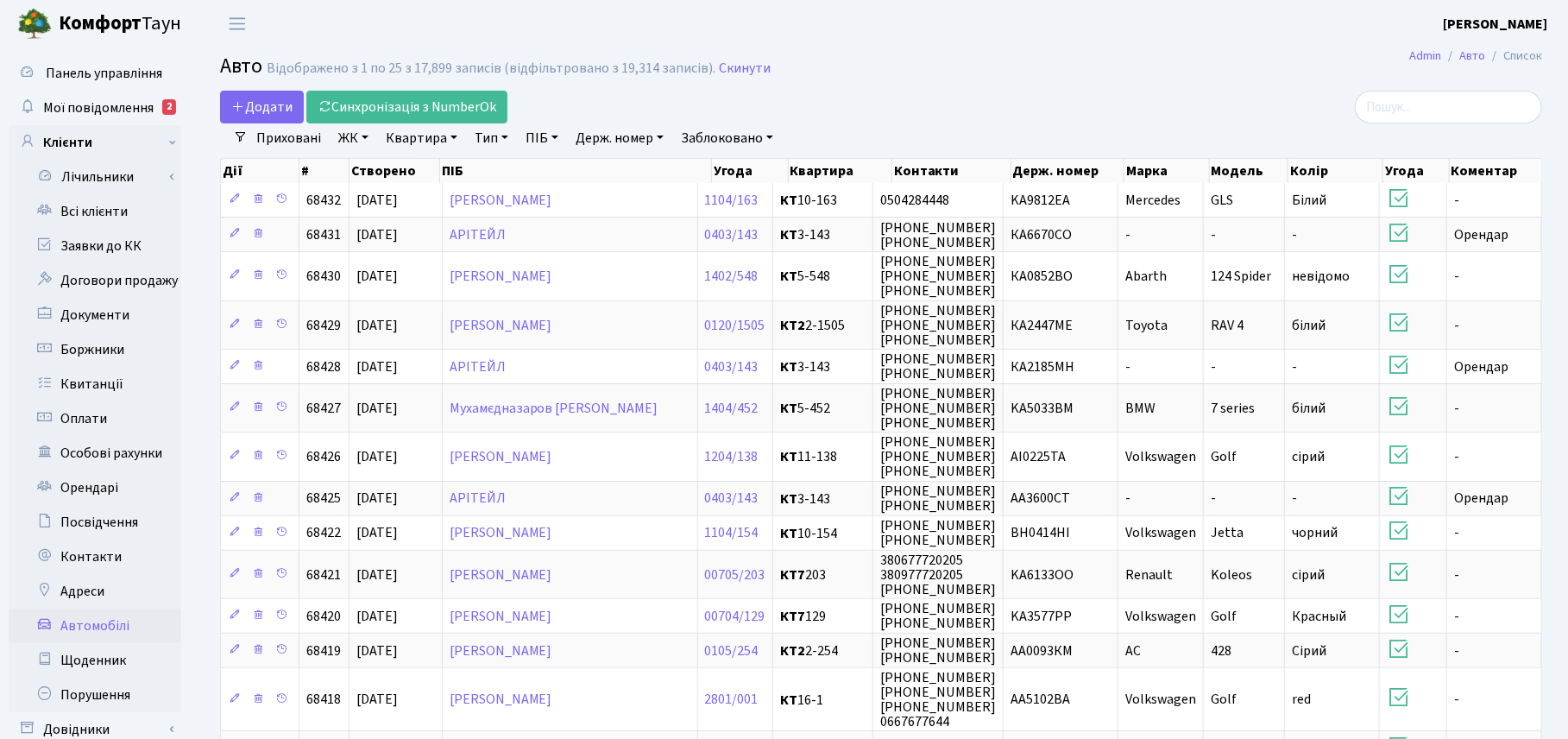
click at [425, 138] on link "Квартира" at bounding box center [421, 138] width 86 height 30
click at [417, 174] on input "text" at bounding box center [430, 171] width 101 height 32
type input "17-110"
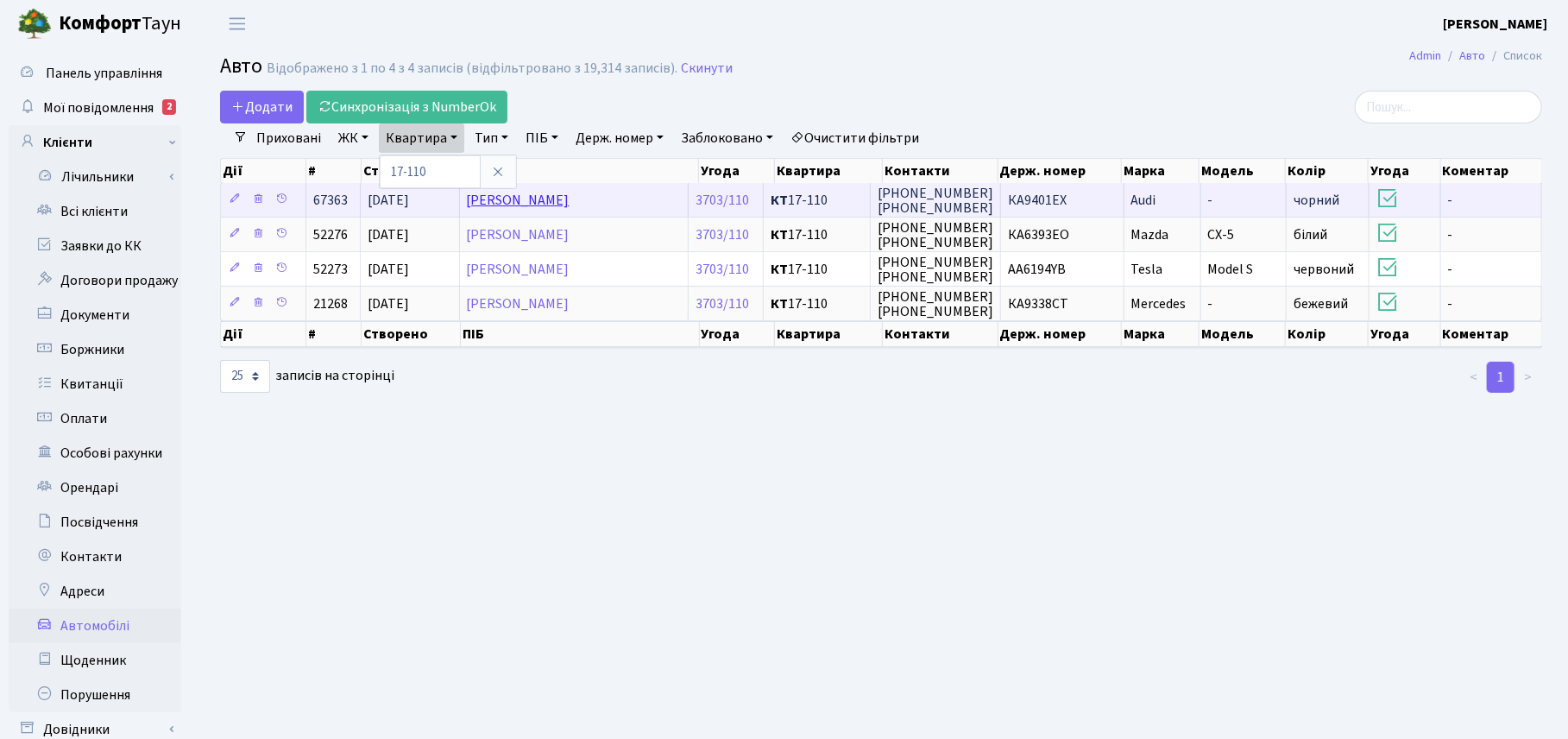
click at [569, 203] on link "[PERSON_NAME] [PERSON_NAME]" at bounding box center [519, 199] width 103 height 19
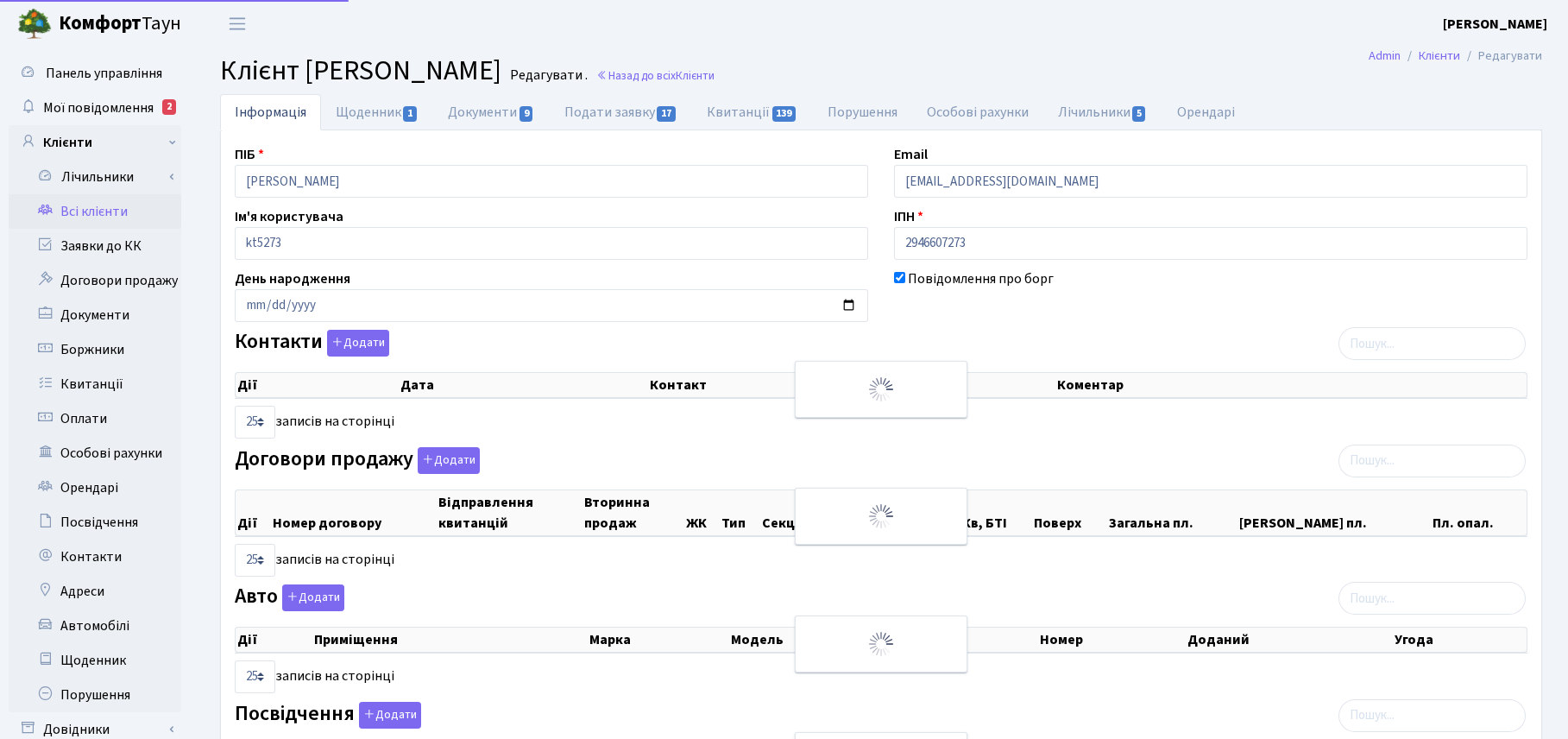
select select "25"
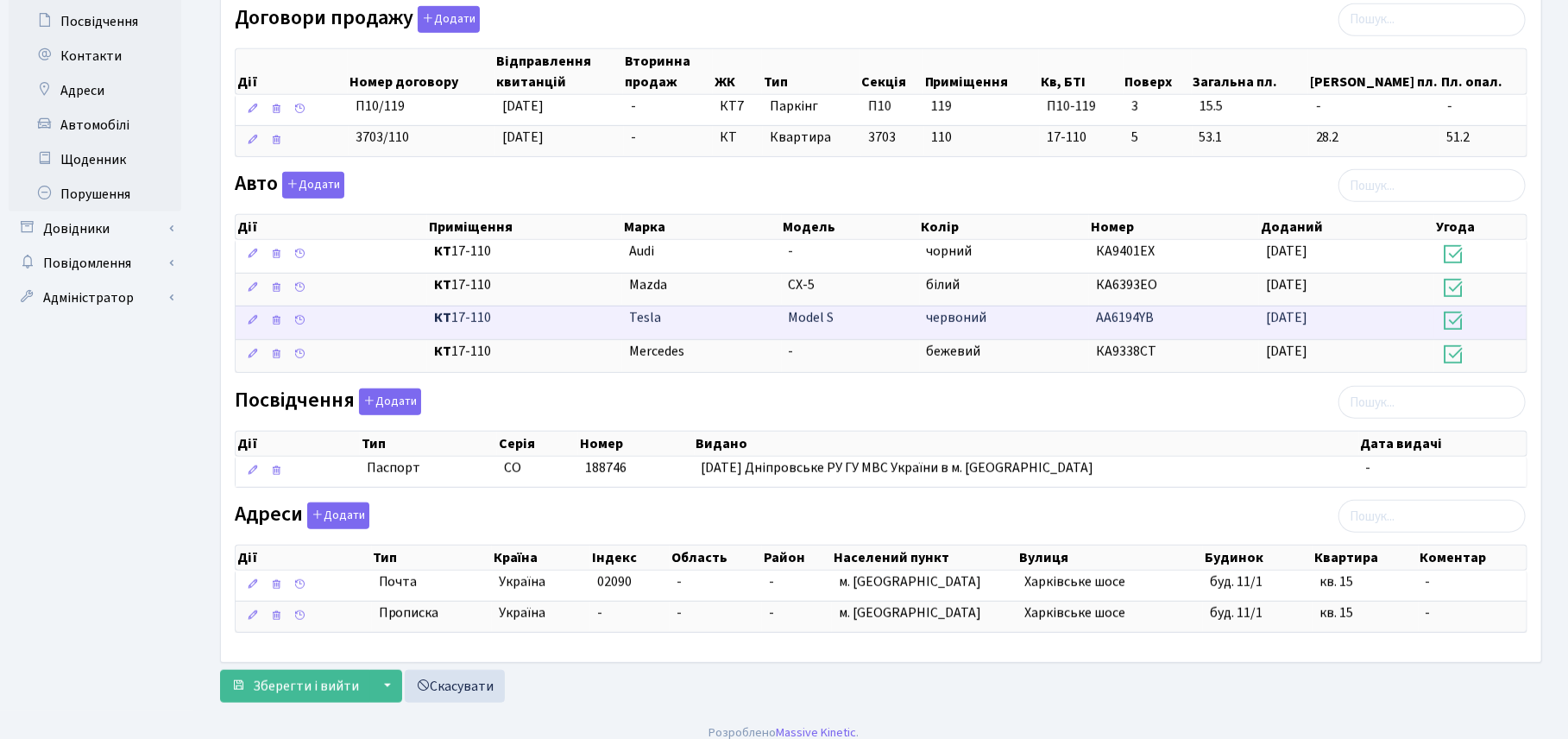
scroll to position [527, 0]
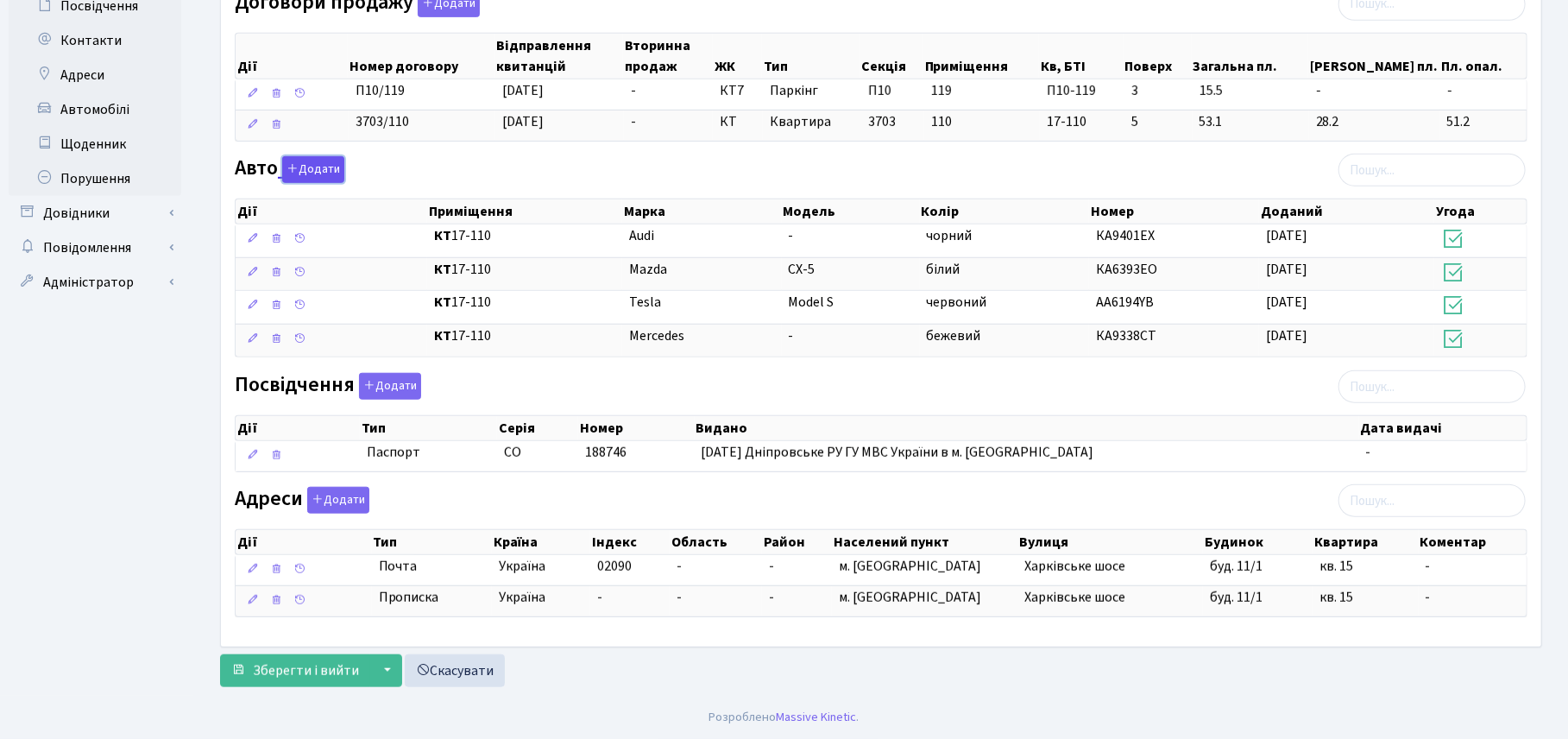
click at [316, 161] on button "Додати" at bounding box center [313, 170] width 62 height 27
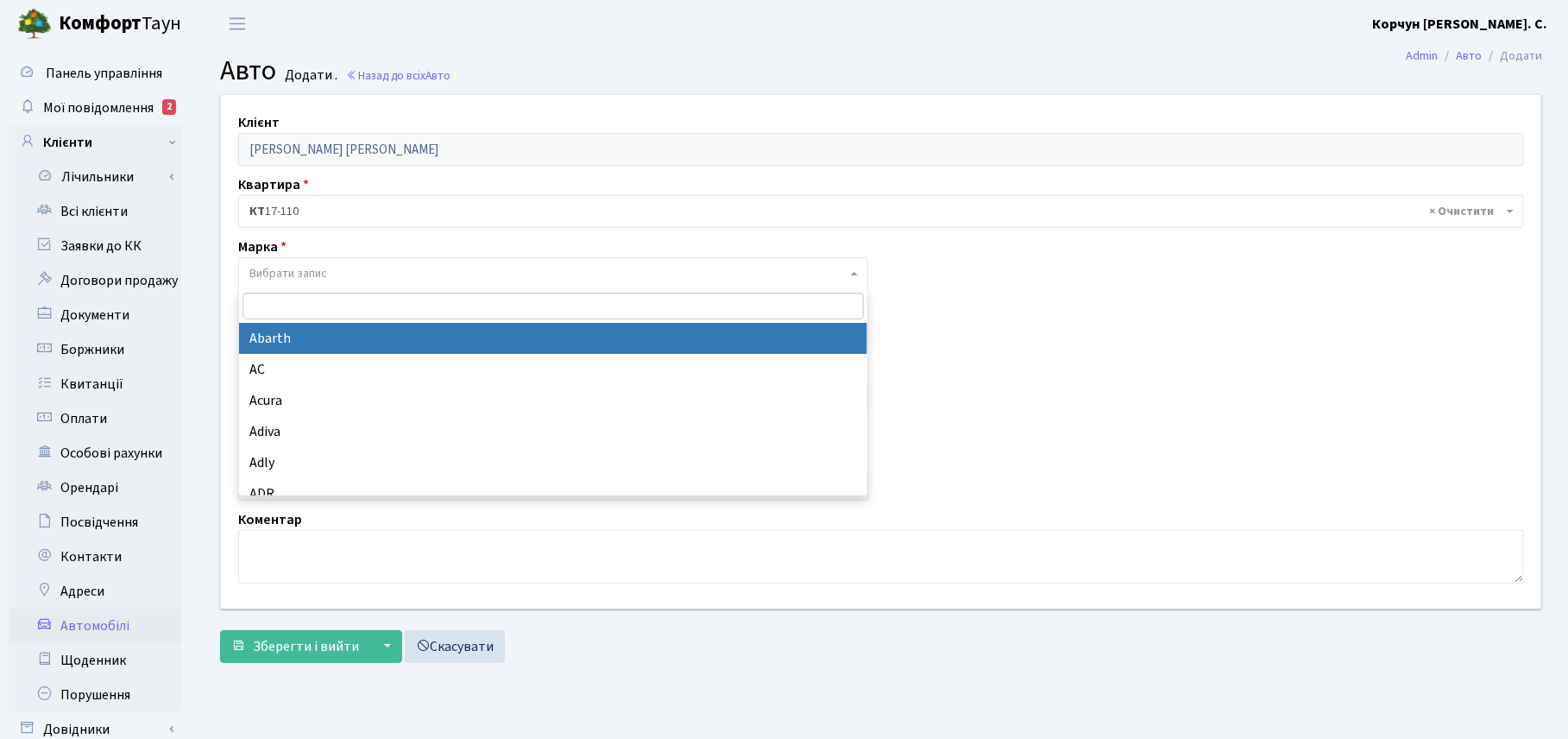
click at [265, 276] on span "Вибрати запис" at bounding box center [288, 273] width 78 height 17
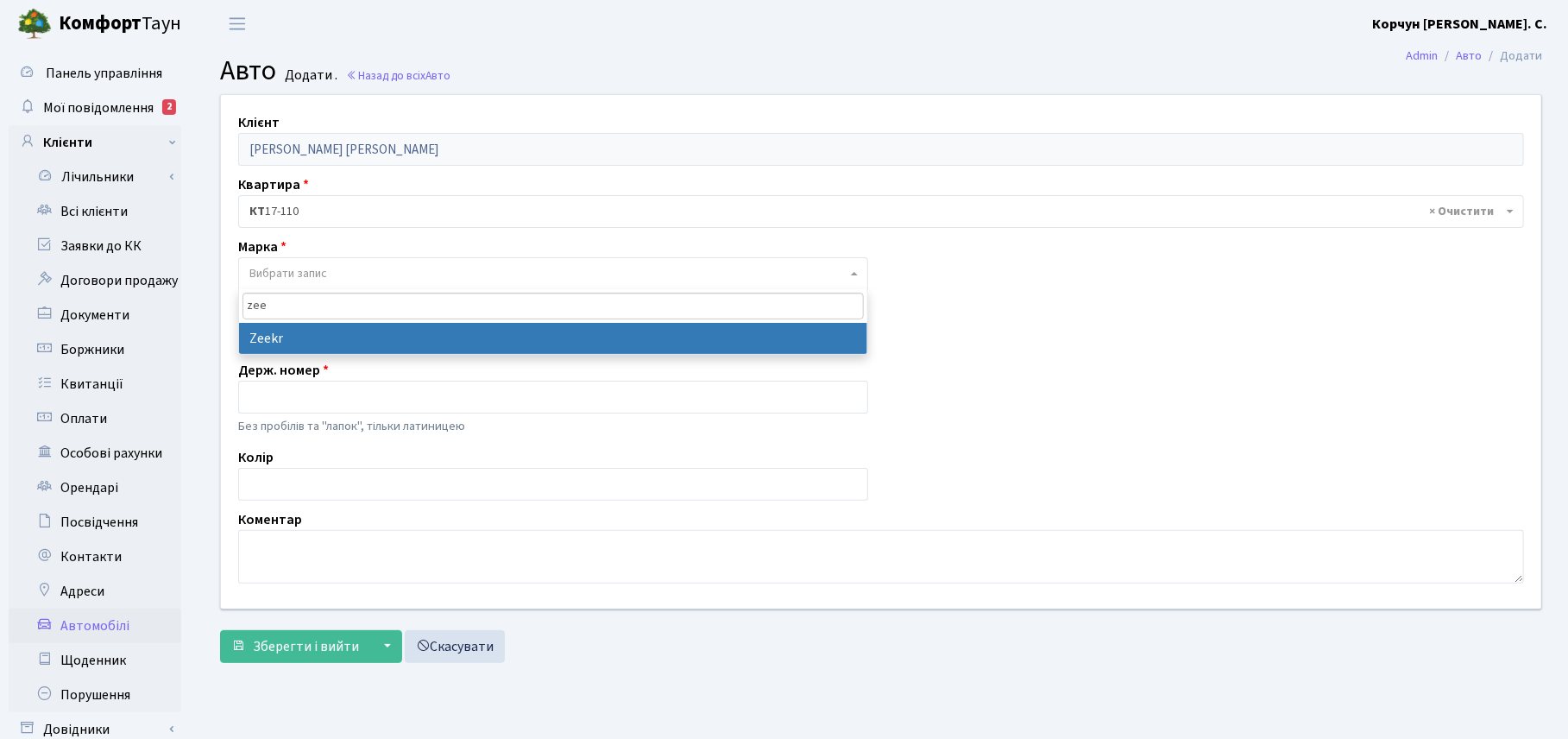
type input "zee"
select select "486"
select select
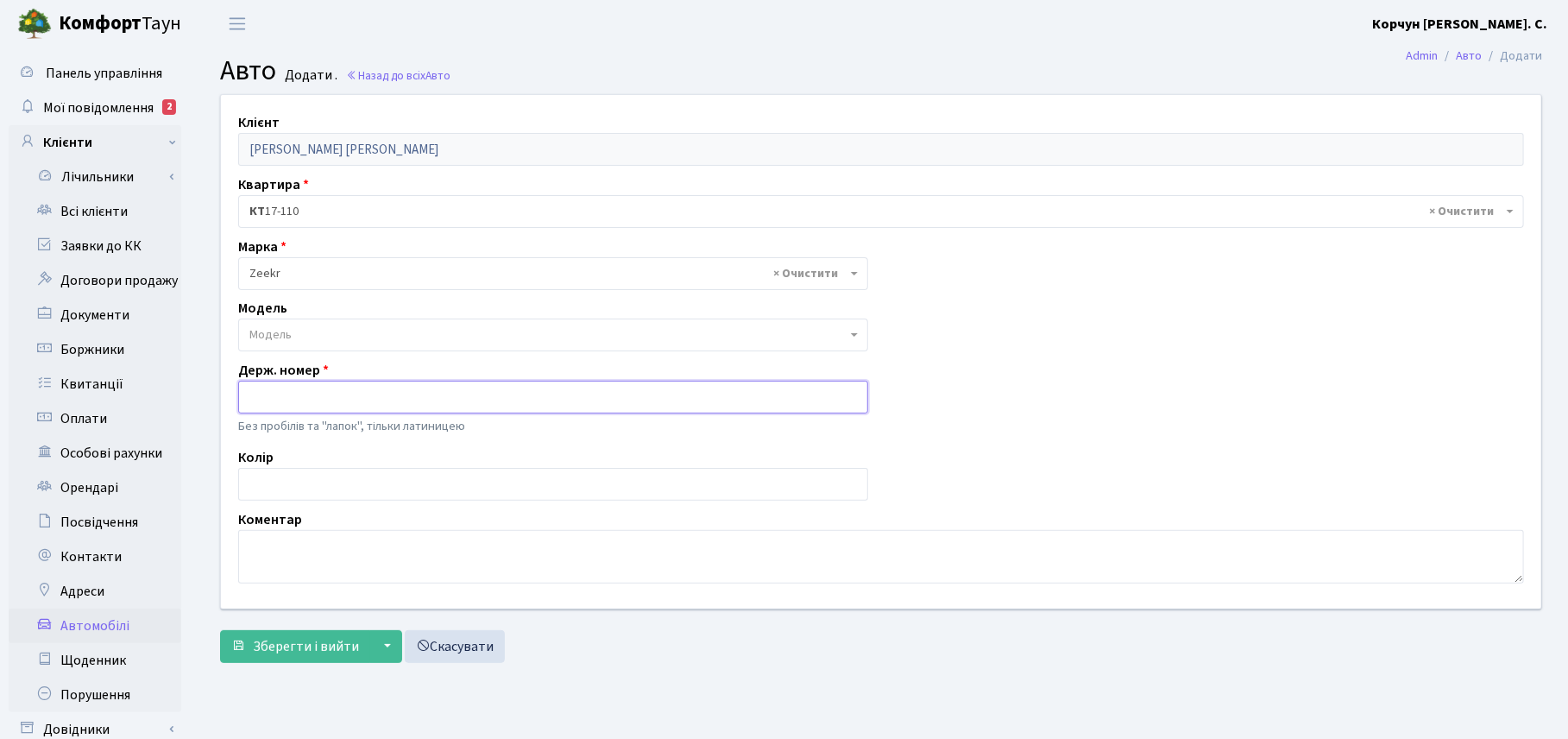
click at [270, 393] on input "text" at bounding box center [553, 397] width 630 height 32
paste input "AA6261YD"
type input "AA6261YD"
click at [264, 482] on input "text" at bounding box center [553, 484] width 630 height 32
type input "p"
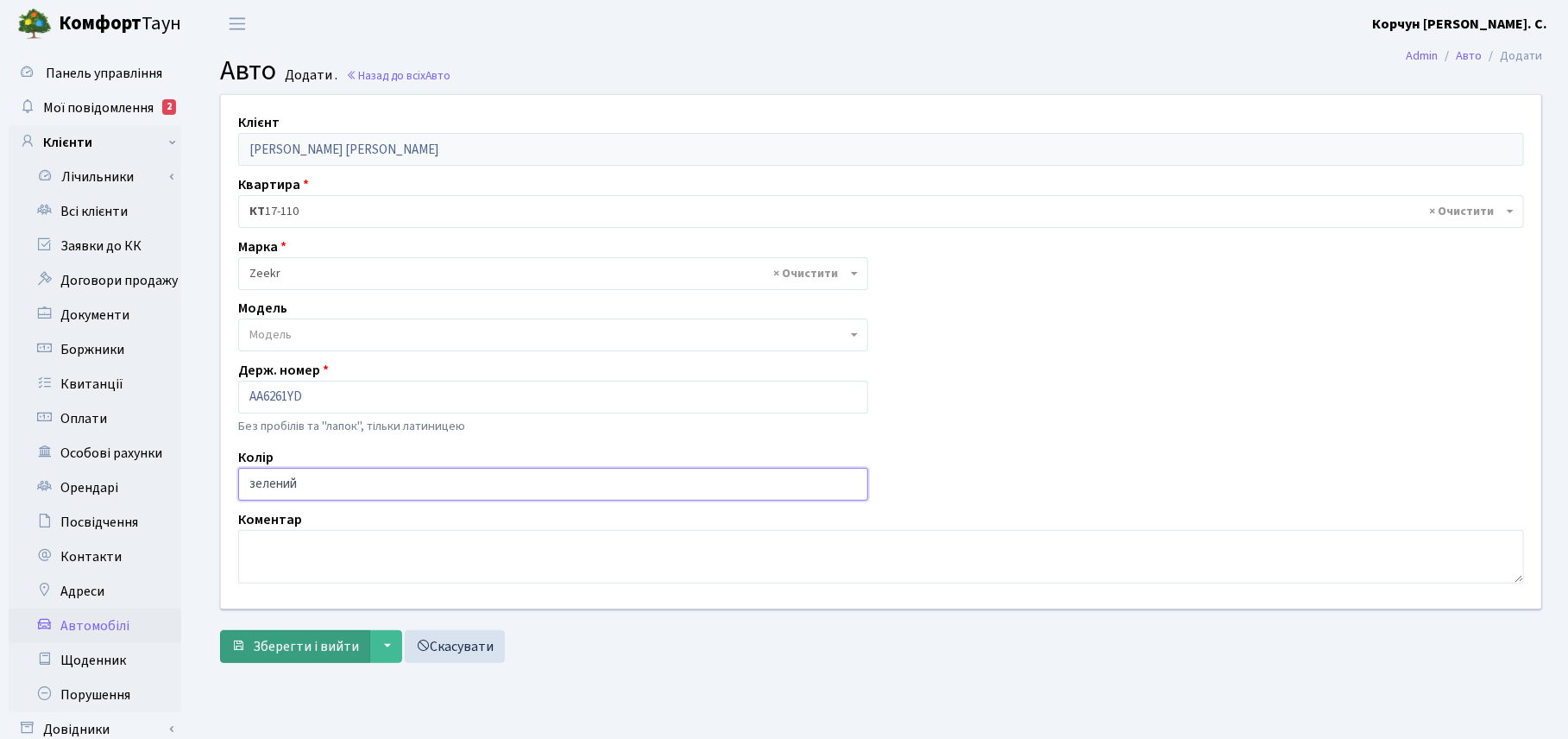
type input "зелений"
click at [299, 650] on span "Зберегти і вийти" at bounding box center [306, 646] width 106 height 19
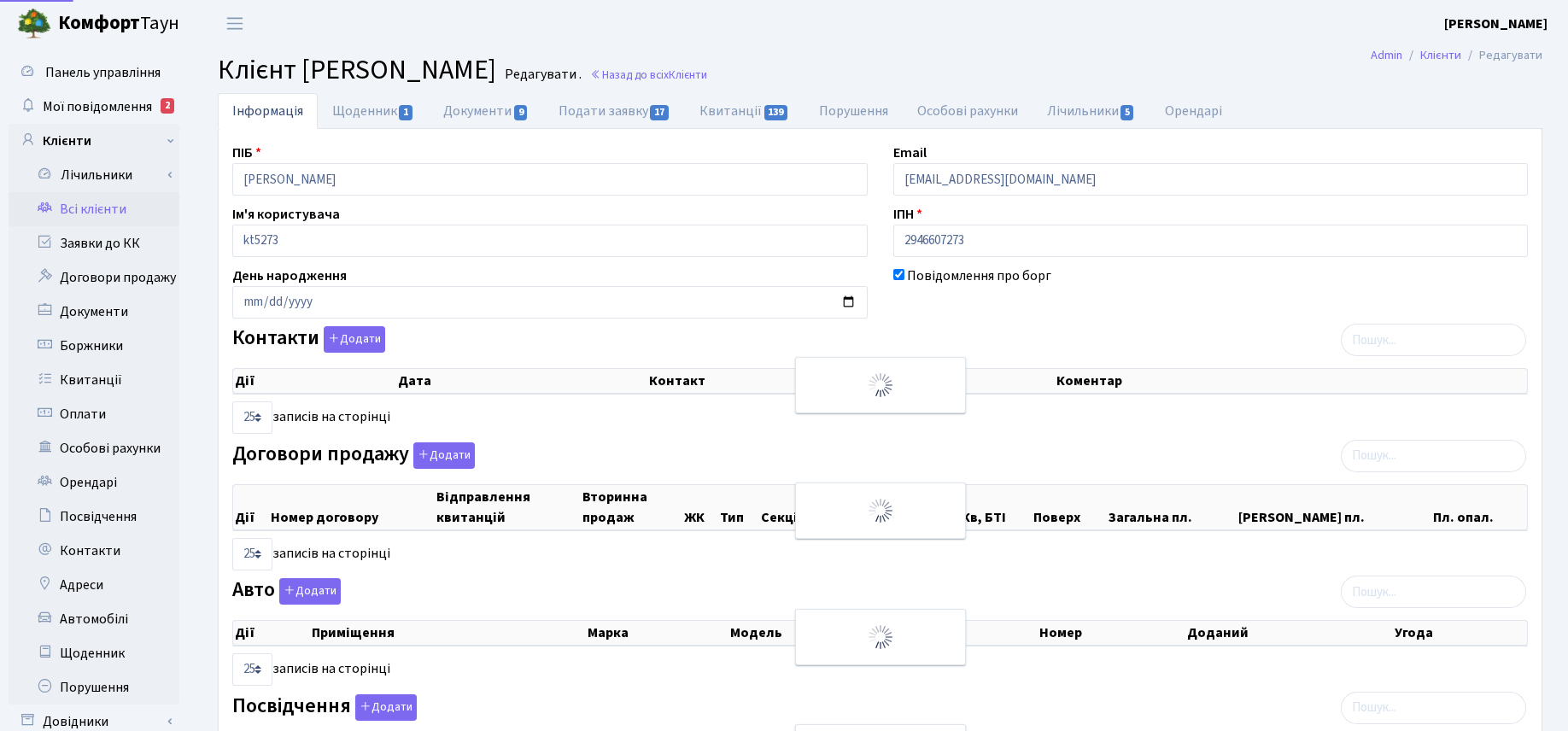
select select "25"
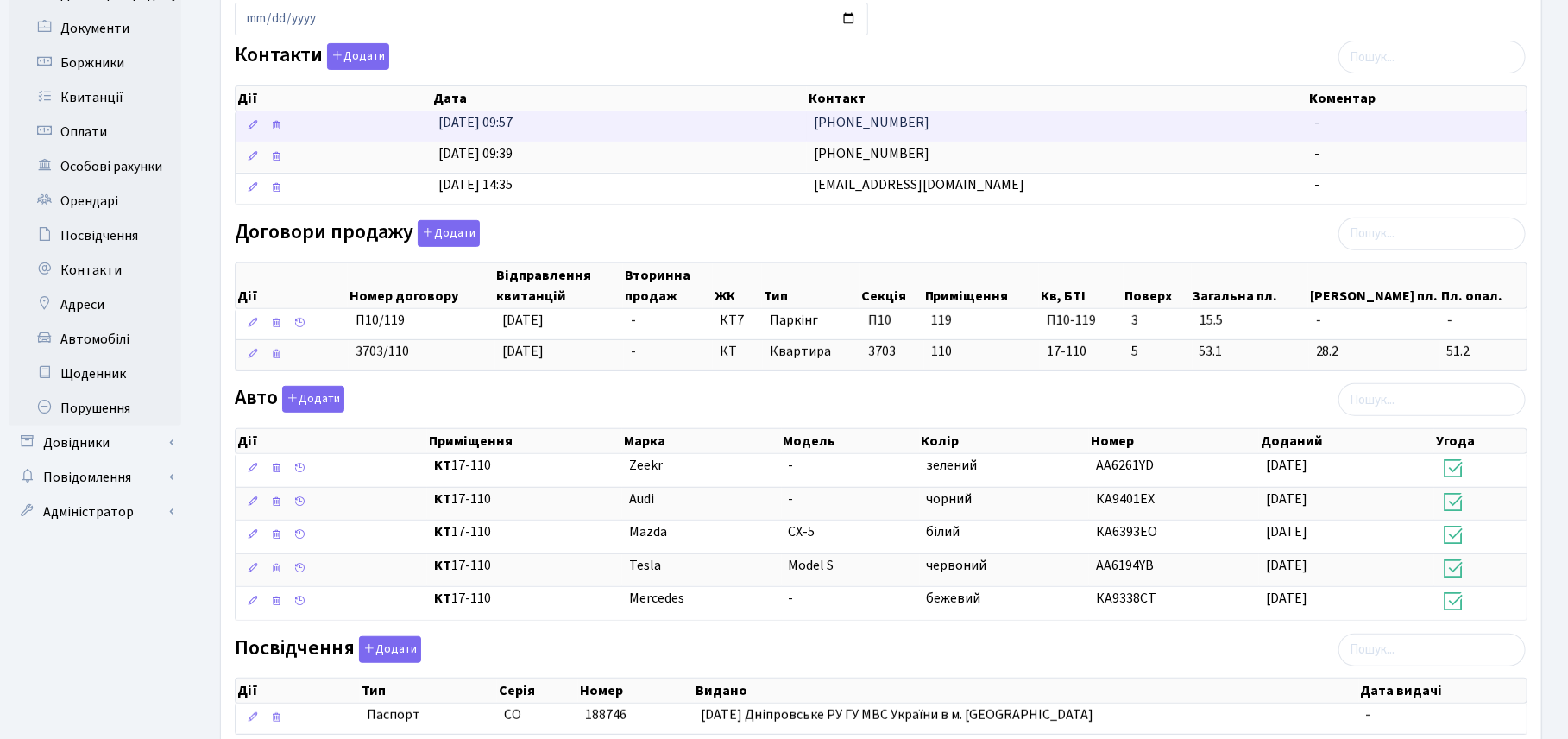
scroll to position [324, 0]
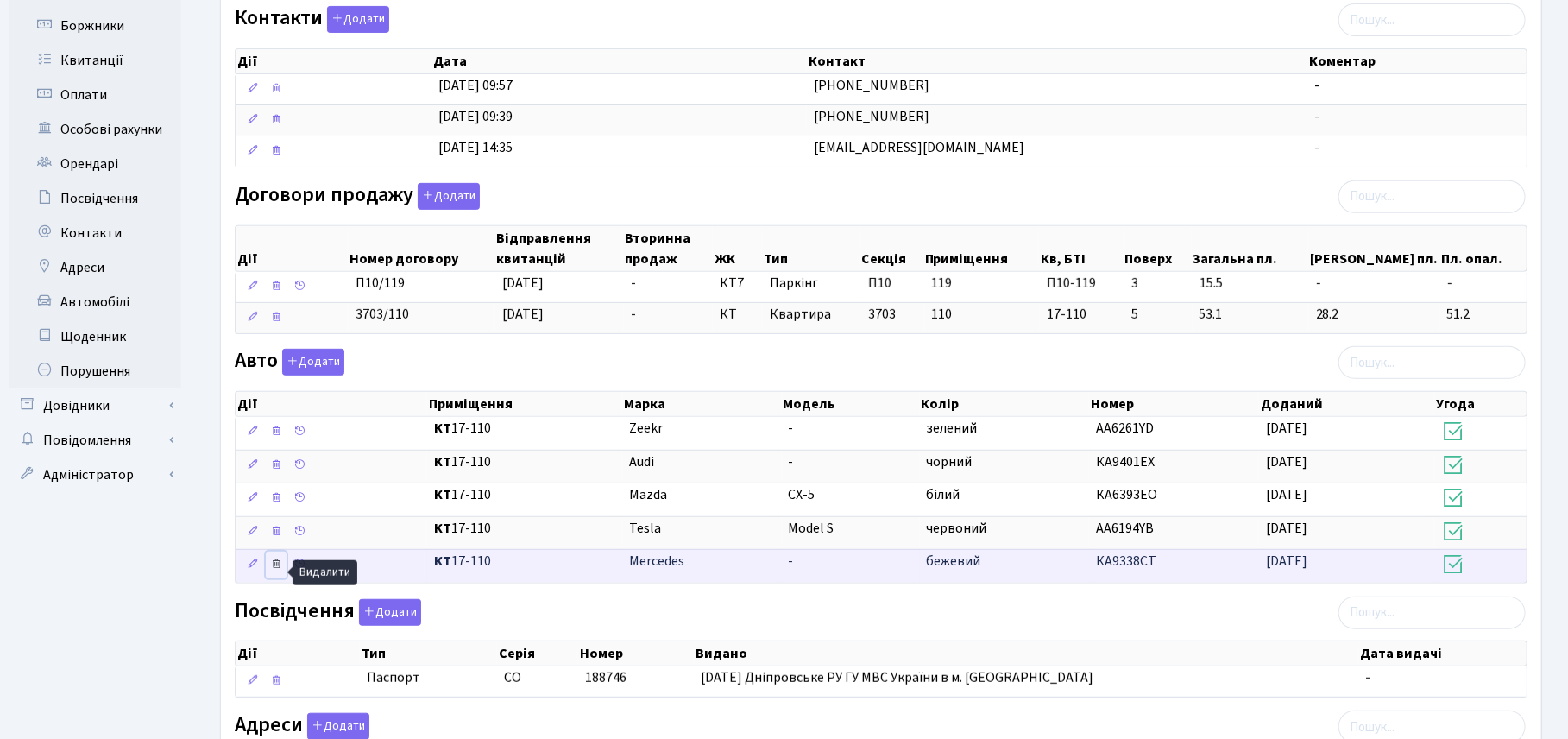
click at [272, 569] on icon at bounding box center [275, 563] width 12 height 12
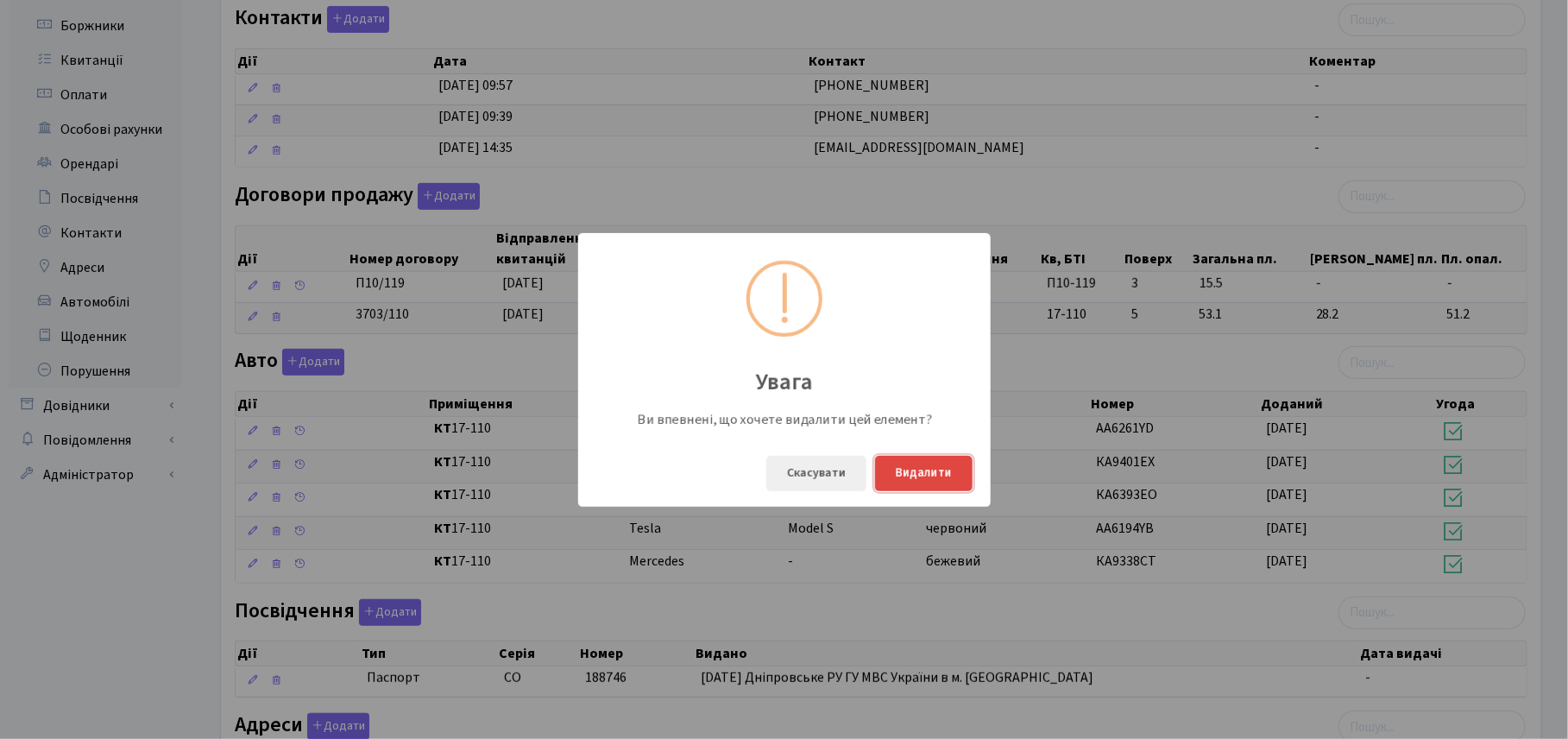
click at [925, 468] on button "Видалити" at bounding box center [924, 473] width 97 height 35
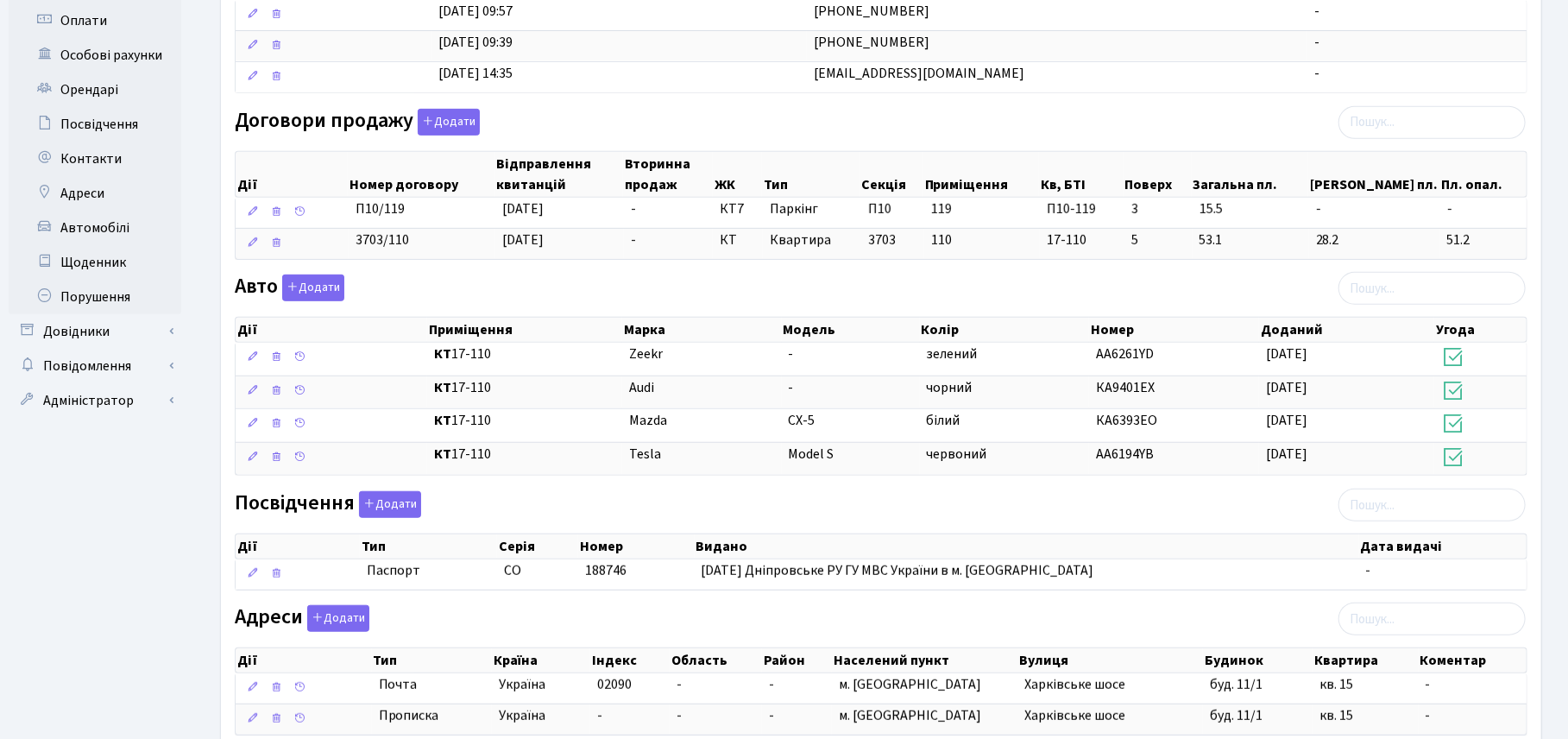
scroll to position [527, 0]
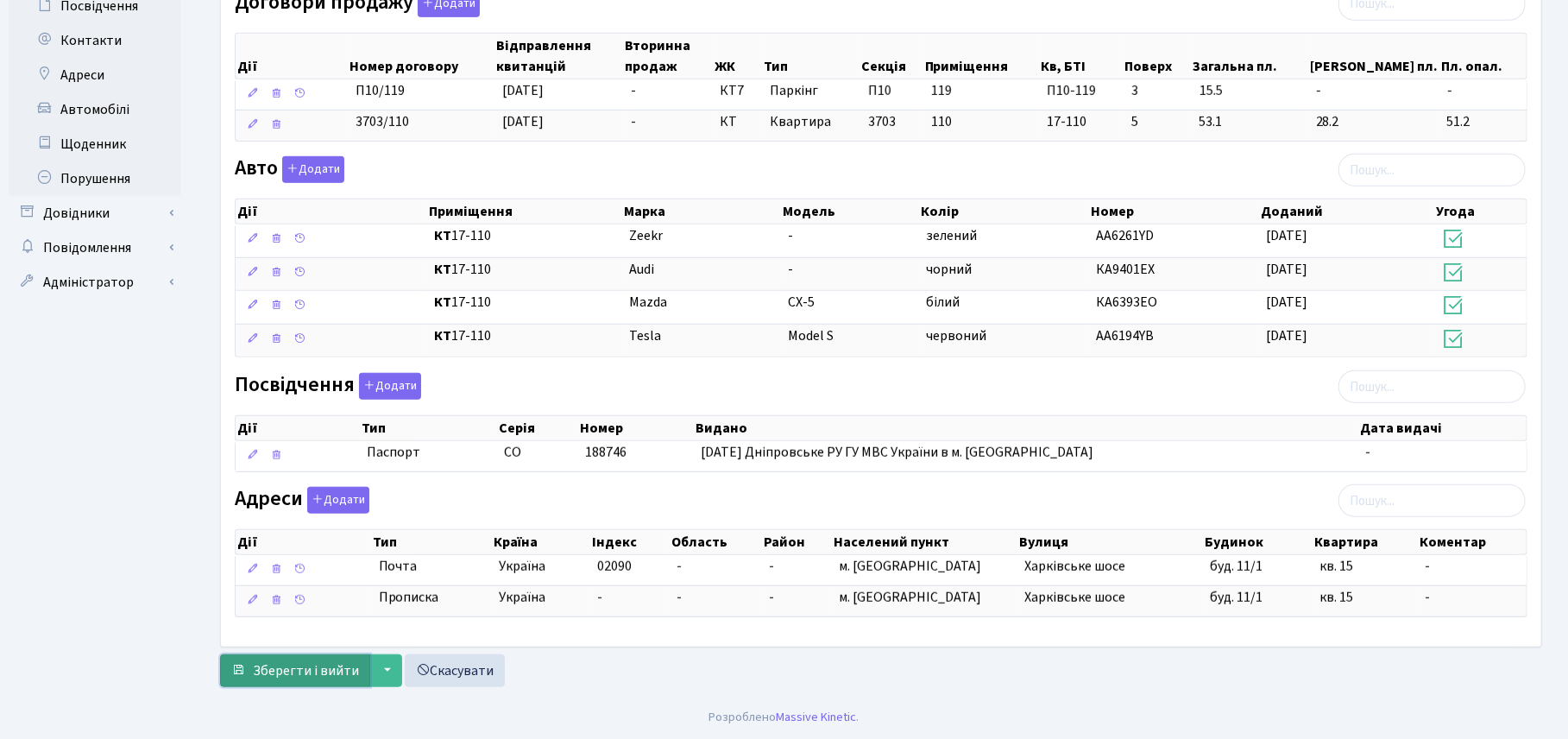
click at [304, 670] on span "Зберегти і вийти" at bounding box center [306, 670] width 106 height 19
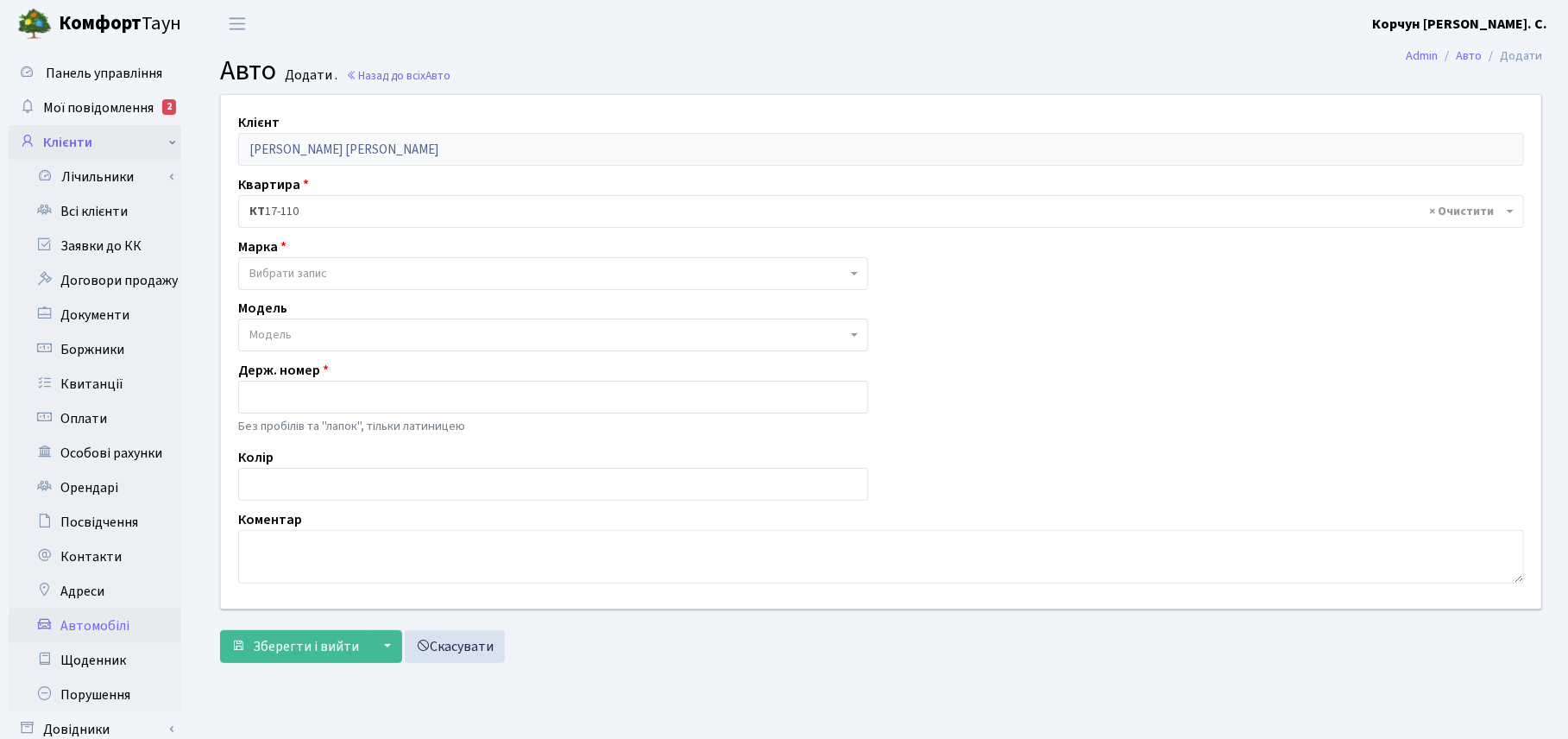
click at [89, 139] on link "Клієнти" at bounding box center [95, 143] width 172 height 34
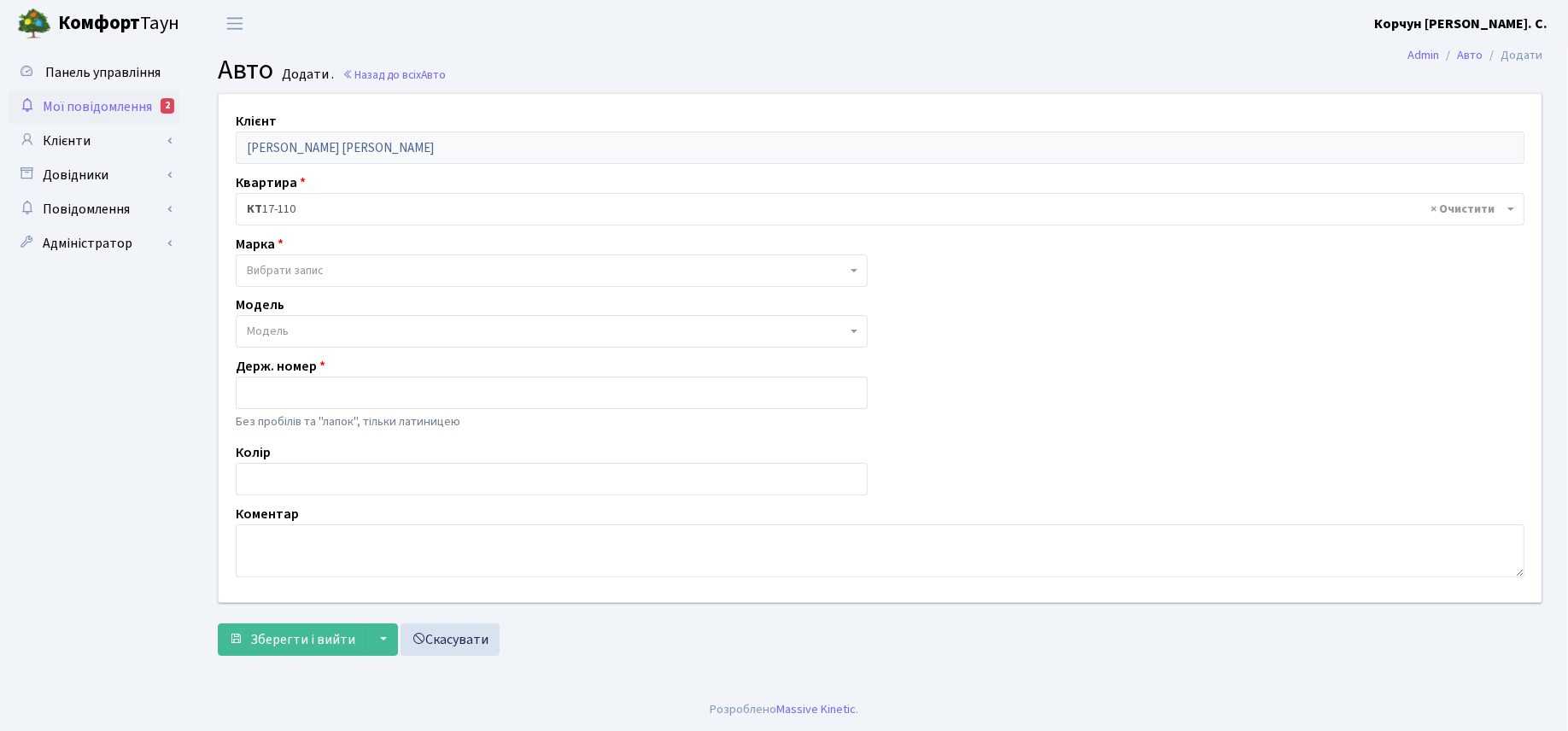
click at [103, 101] on span "Мої повідомлення" at bounding box center [97, 106] width 109 height 19
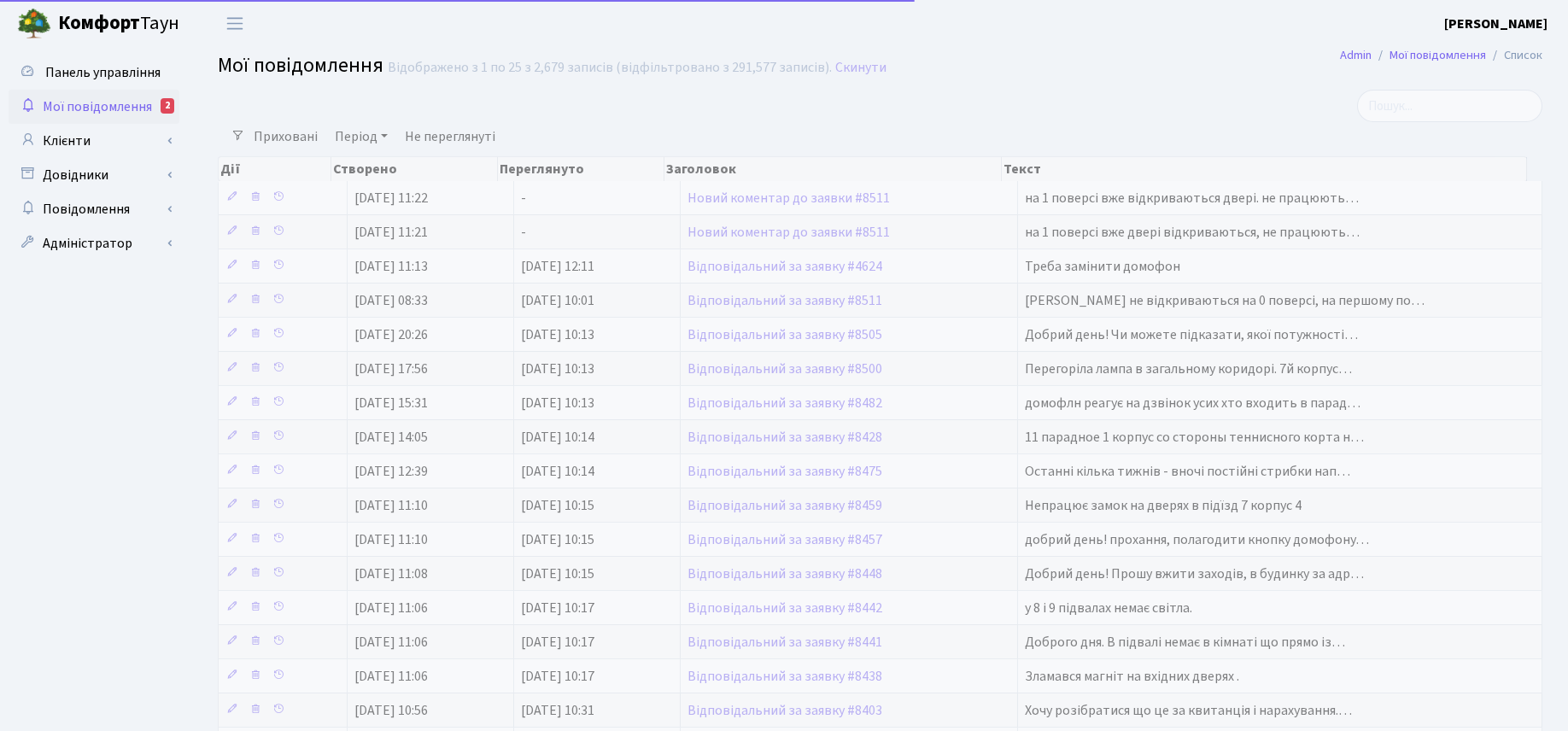
select select "25"
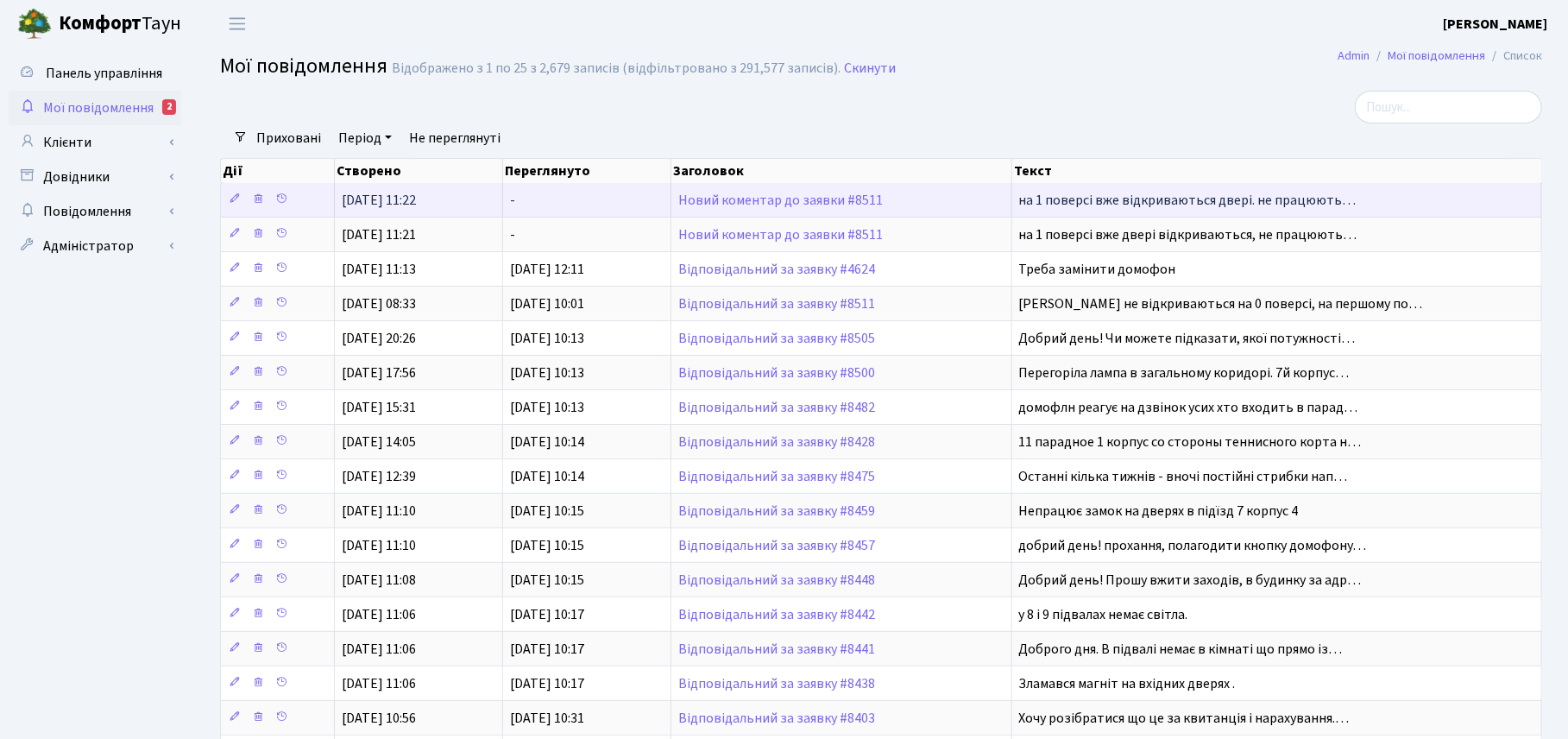
click at [795, 190] on td "Новий коментар до заявки #8511" at bounding box center [842, 199] width 341 height 33
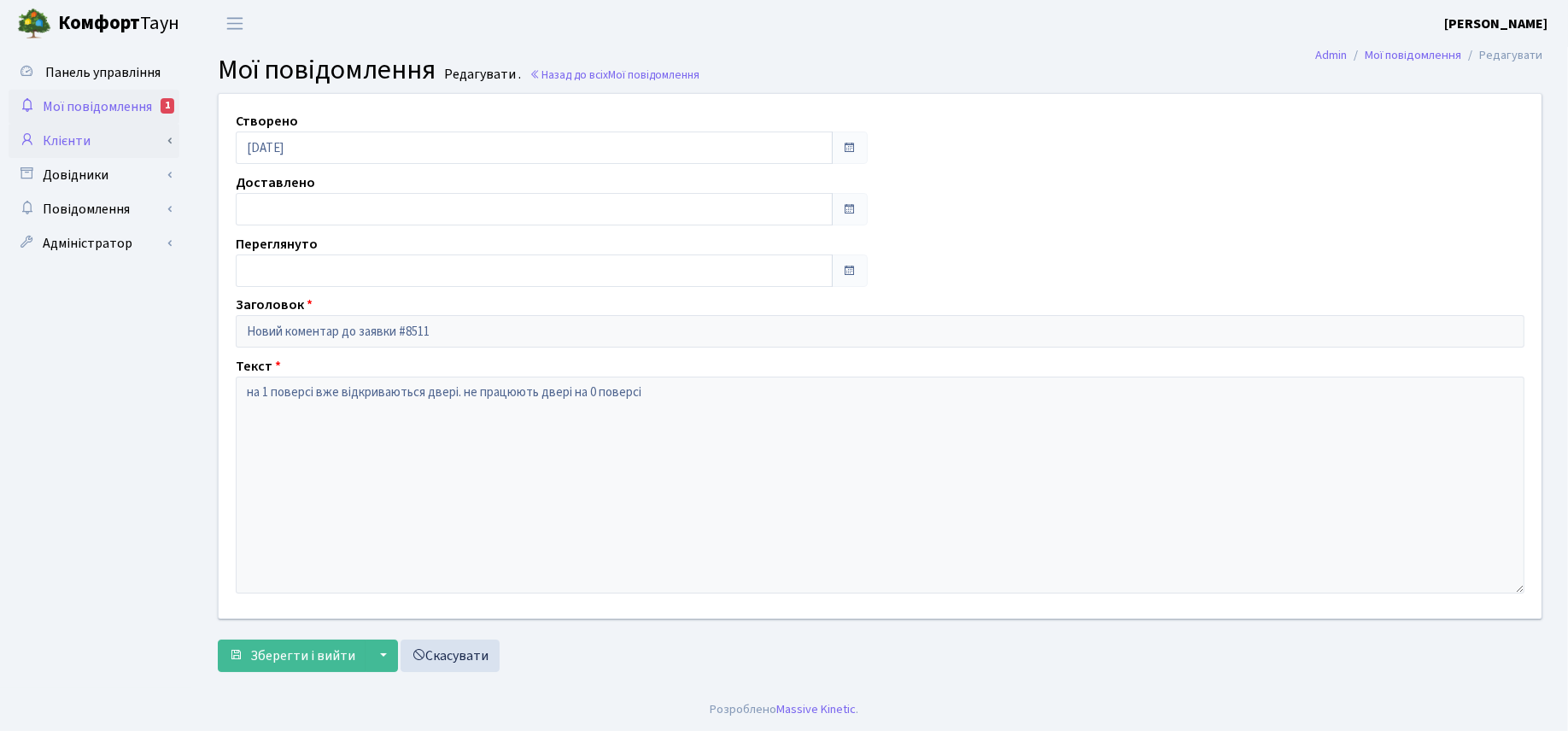
click at [69, 133] on link "Клієнти" at bounding box center [94, 141] width 171 height 34
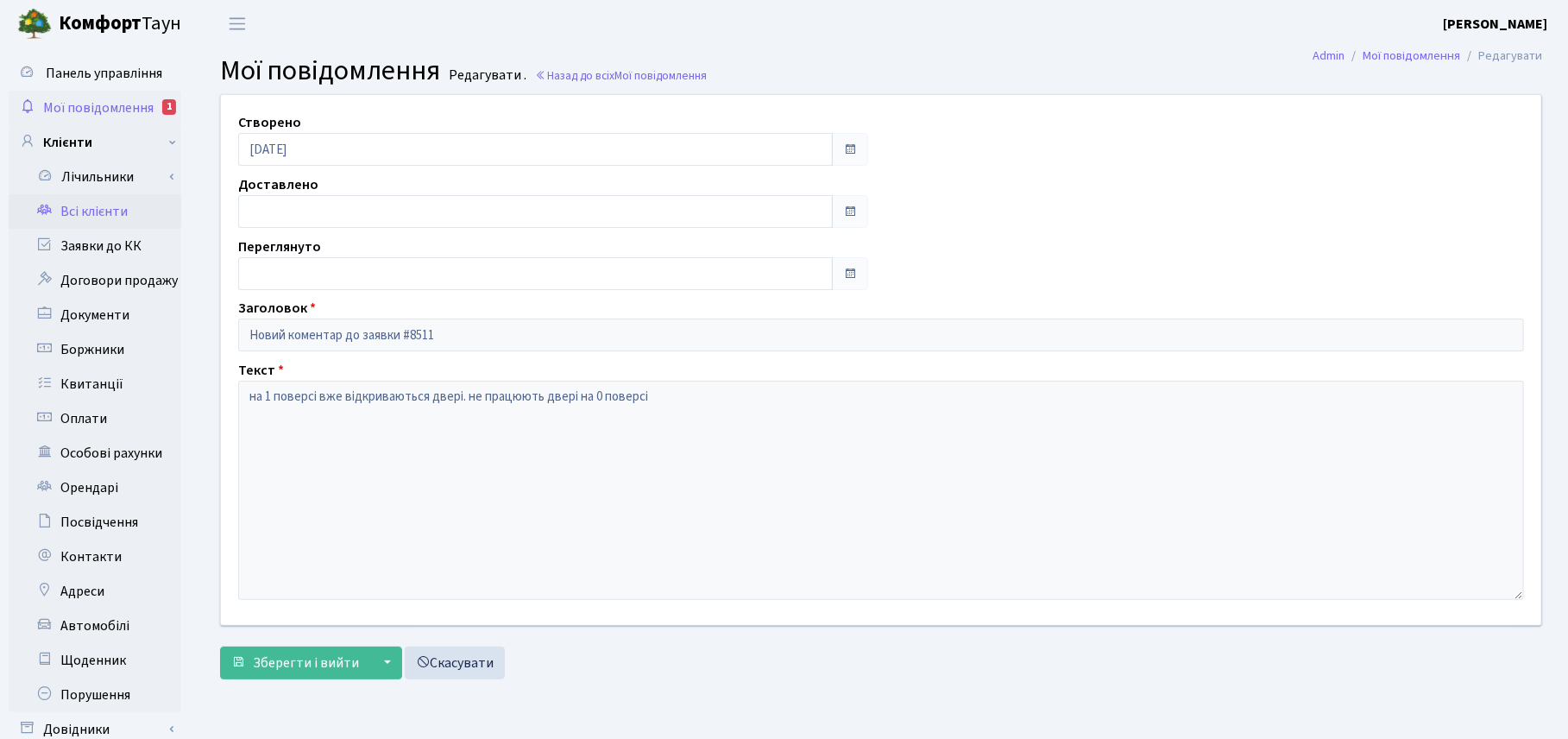
click at [88, 212] on link "Всі клієнти" at bounding box center [95, 211] width 172 height 34
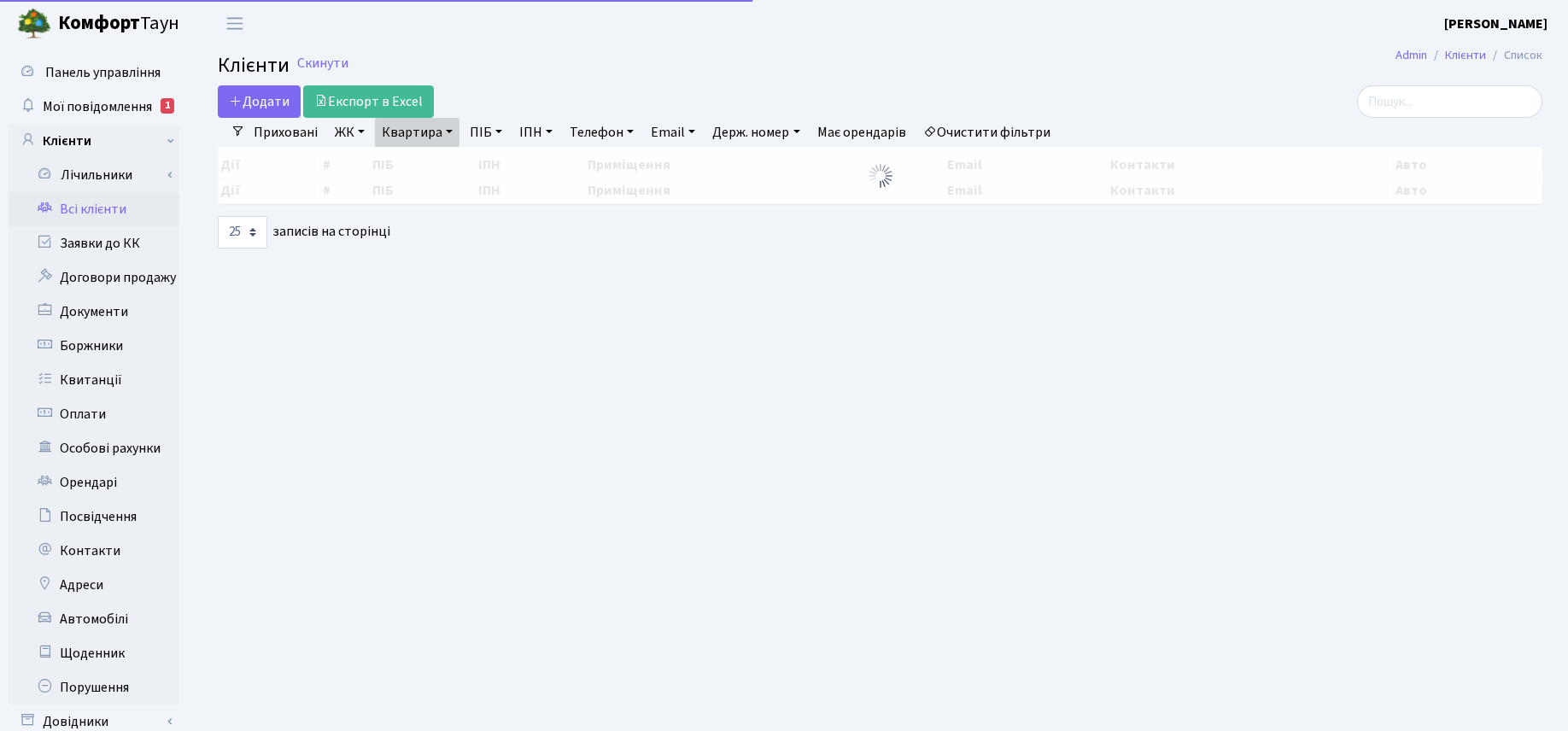
select select "25"
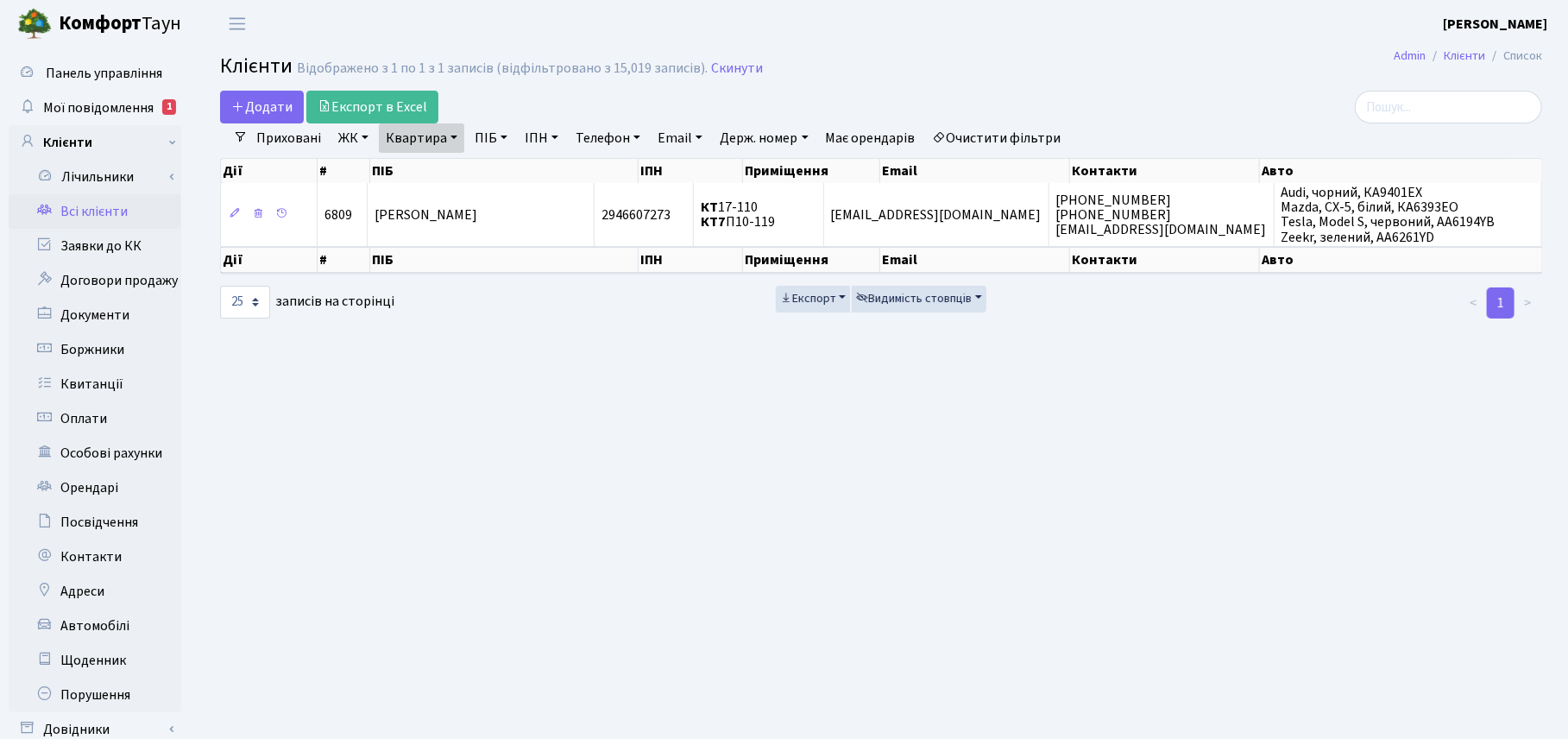
click at [830, 80] on h2 "Клієнти Відображено з 1 по 1 з 1 записів (відфільтровано з 15,019 записів). Ски…" at bounding box center [881, 69] width 1323 height 30
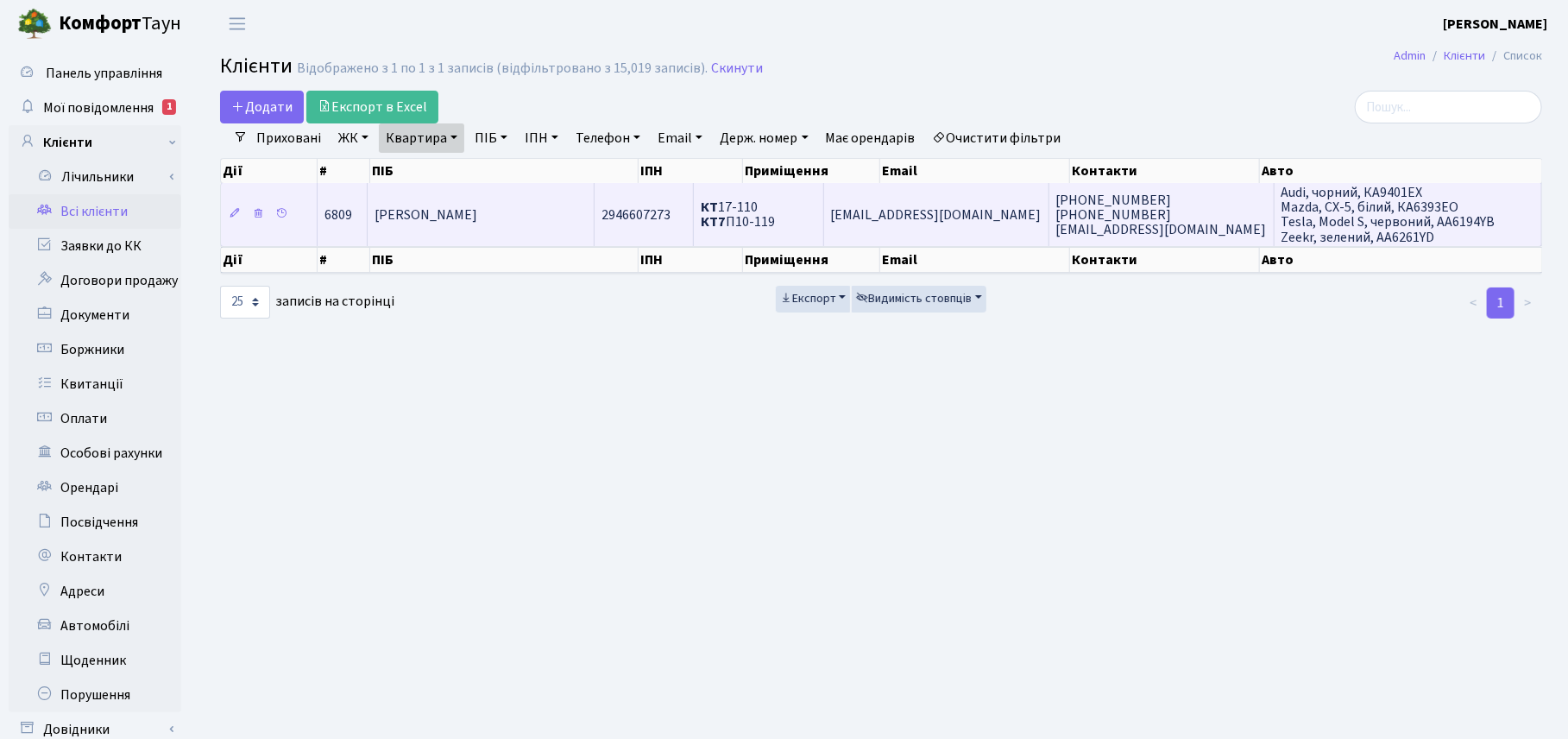
click at [472, 206] on span "[PERSON_NAME]" at bounding box center [426, 215] width 103 height 19
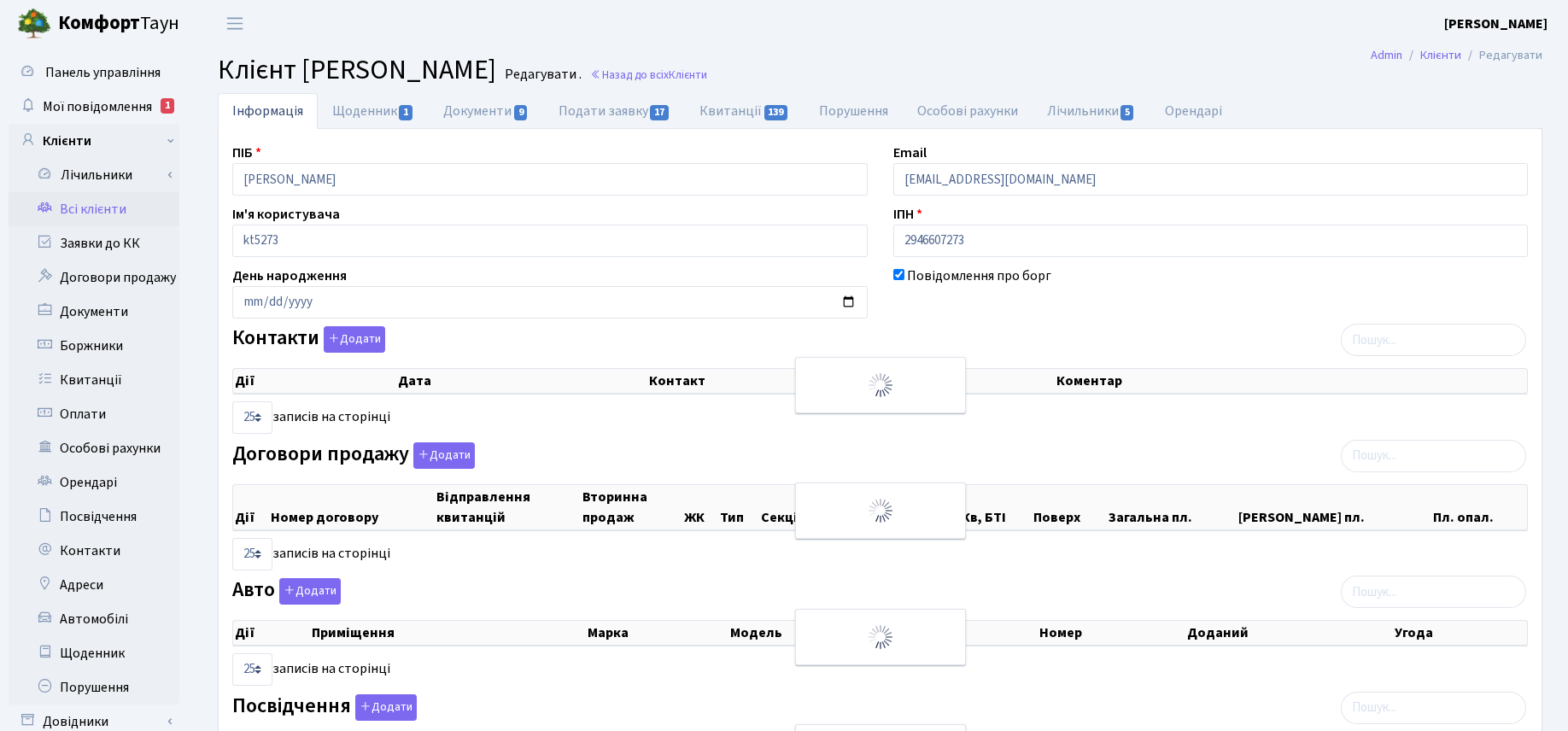
select select "25"
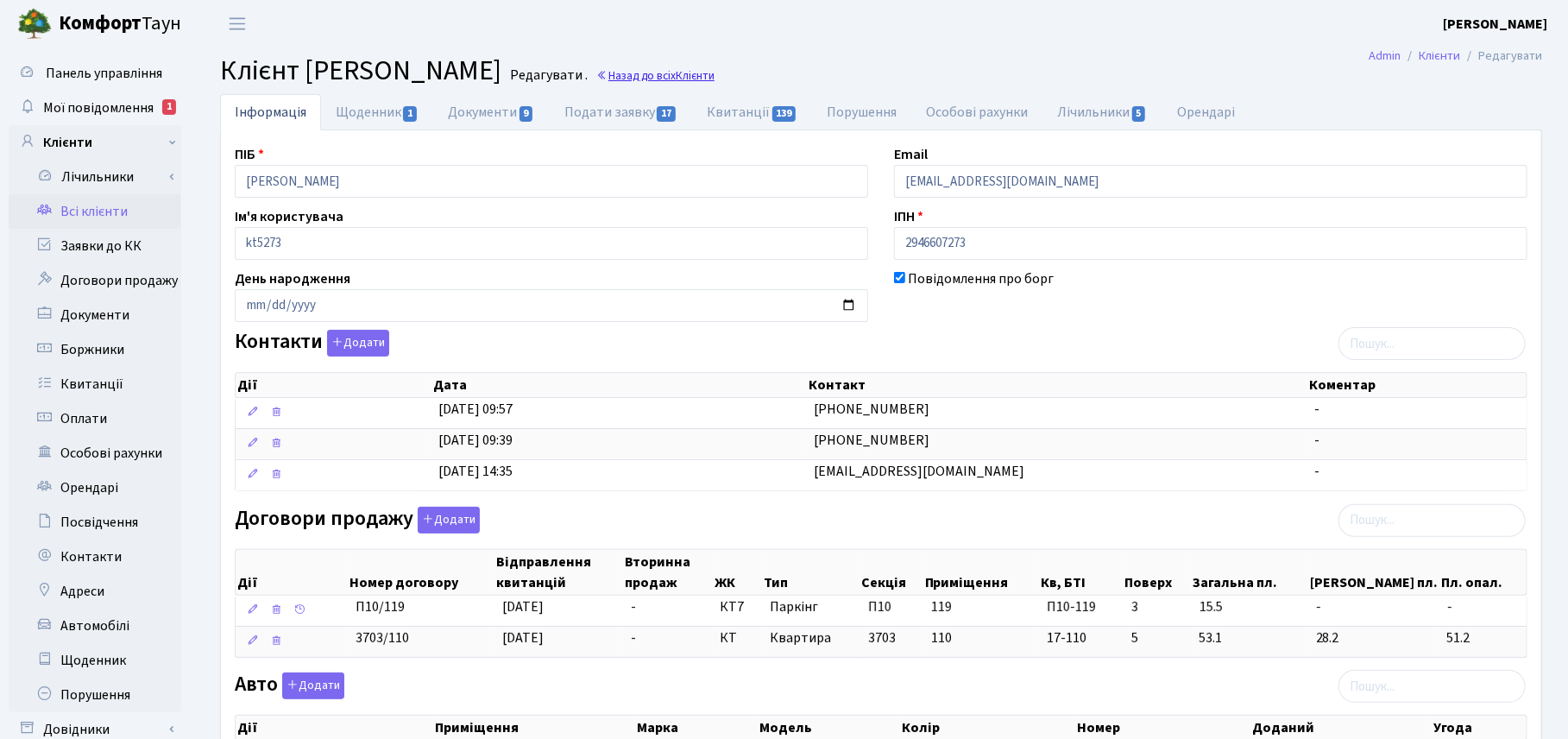
click at [715, 75] on link "Назад до всіх Клієнти" at bounding box center [655, 76] width 118 height 16
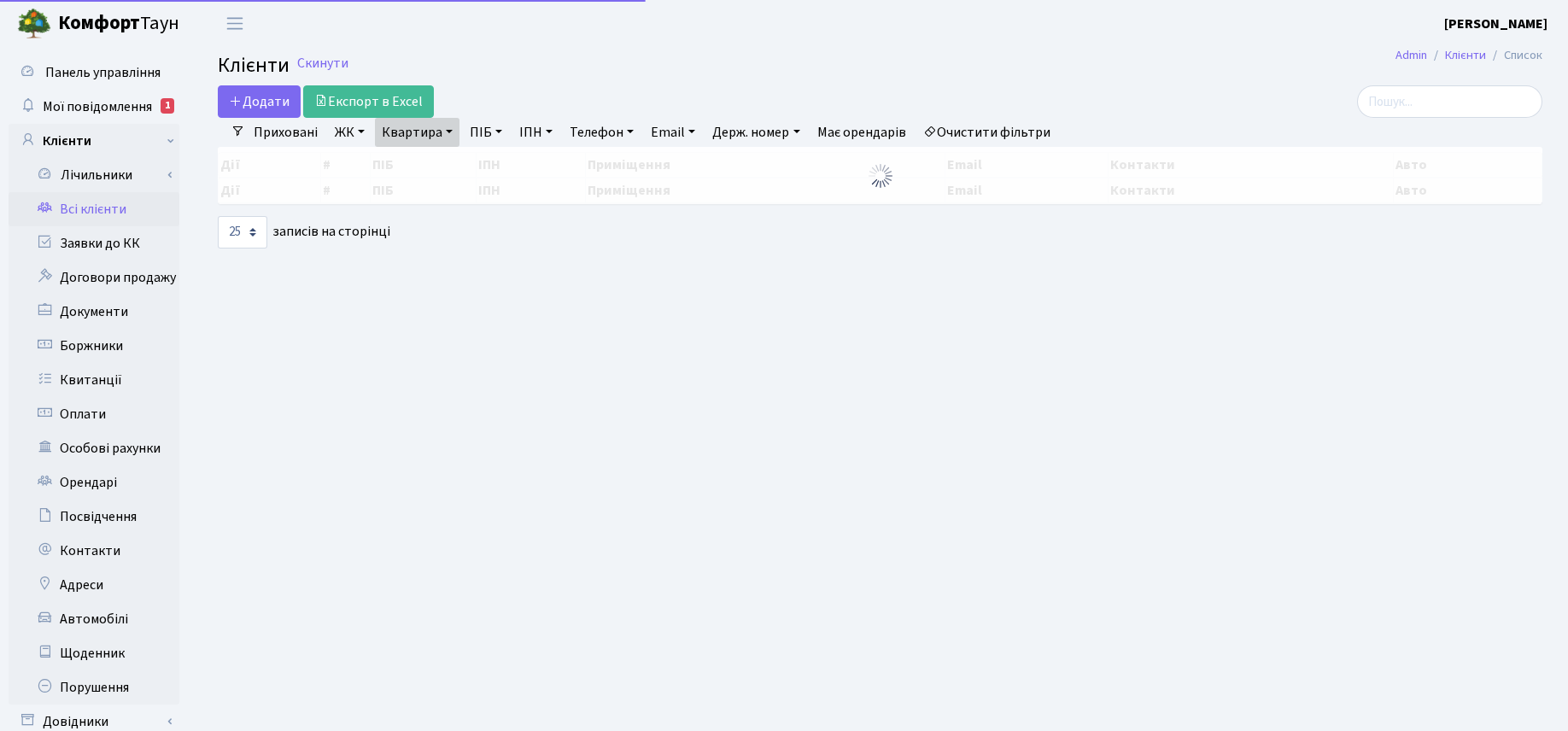
select select "25"
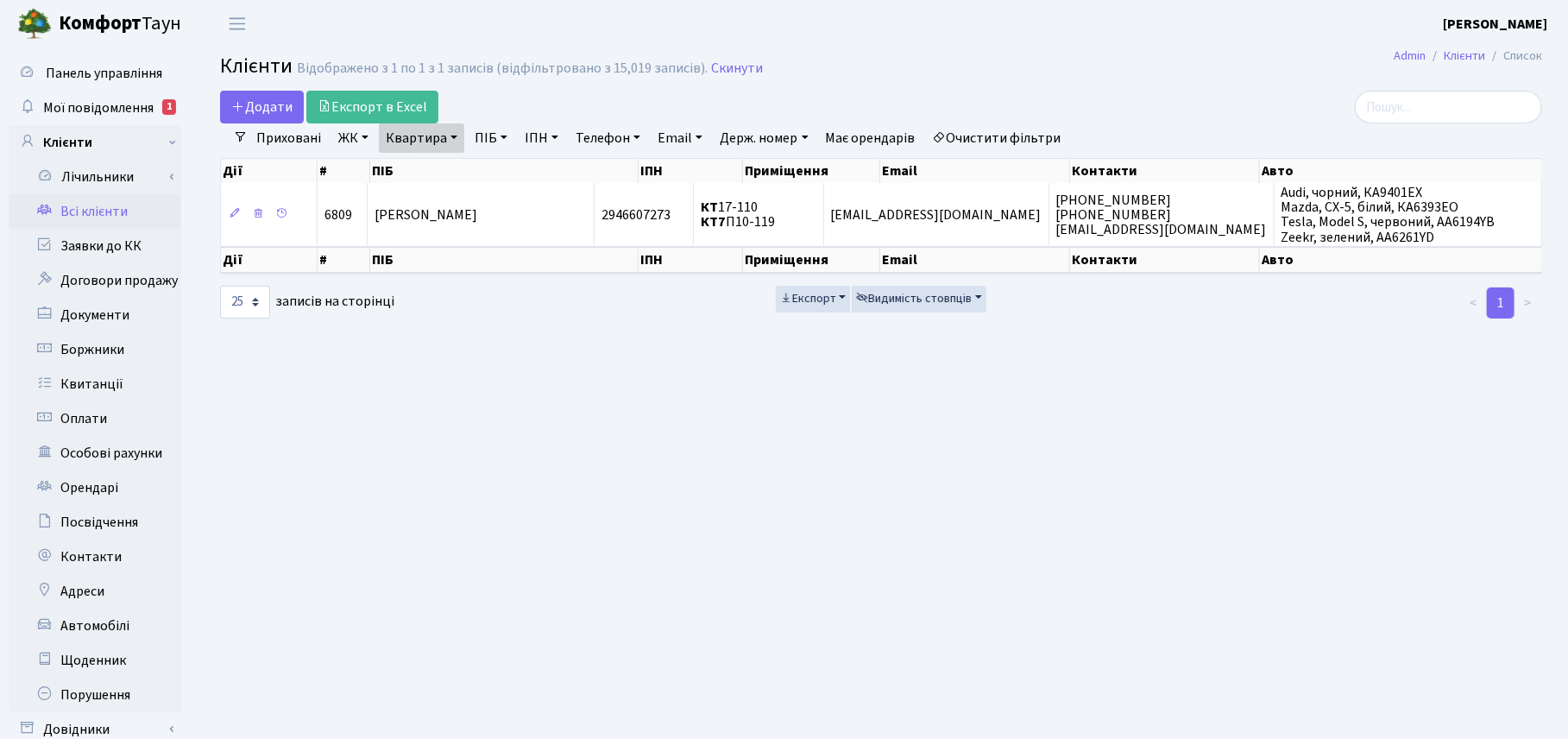
drag, startPoint x: 446, startPoint y: 143, endPoint x: 425, endPoint y: 187, distance: 48.8
click at [445, 143] on link "Квартира" at bounding box center [421, 138] width 86 height 30
drag, startPoint x: 441, startPoint y: 178, endPoint x: 389, endPoint y: 173, distance: 52.2
click at [389, 173] on input "17-110" at bounding box center [430, 171] width 101 height 32
type input "2-668"
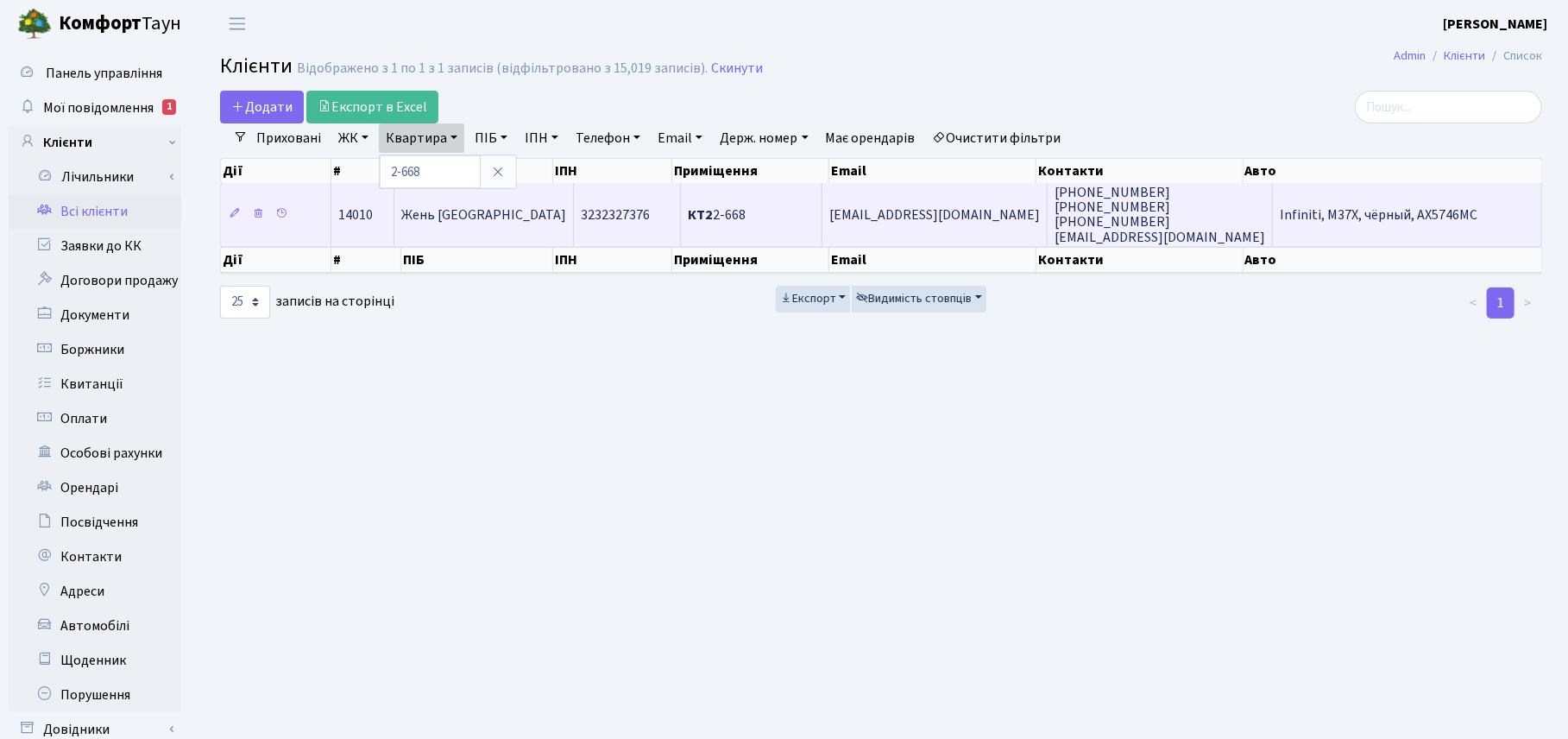
click at [428, 223] on span "Жень [GEOGRAPHIC_DATA]" at bounding box center [484, 215] width 165 height 19
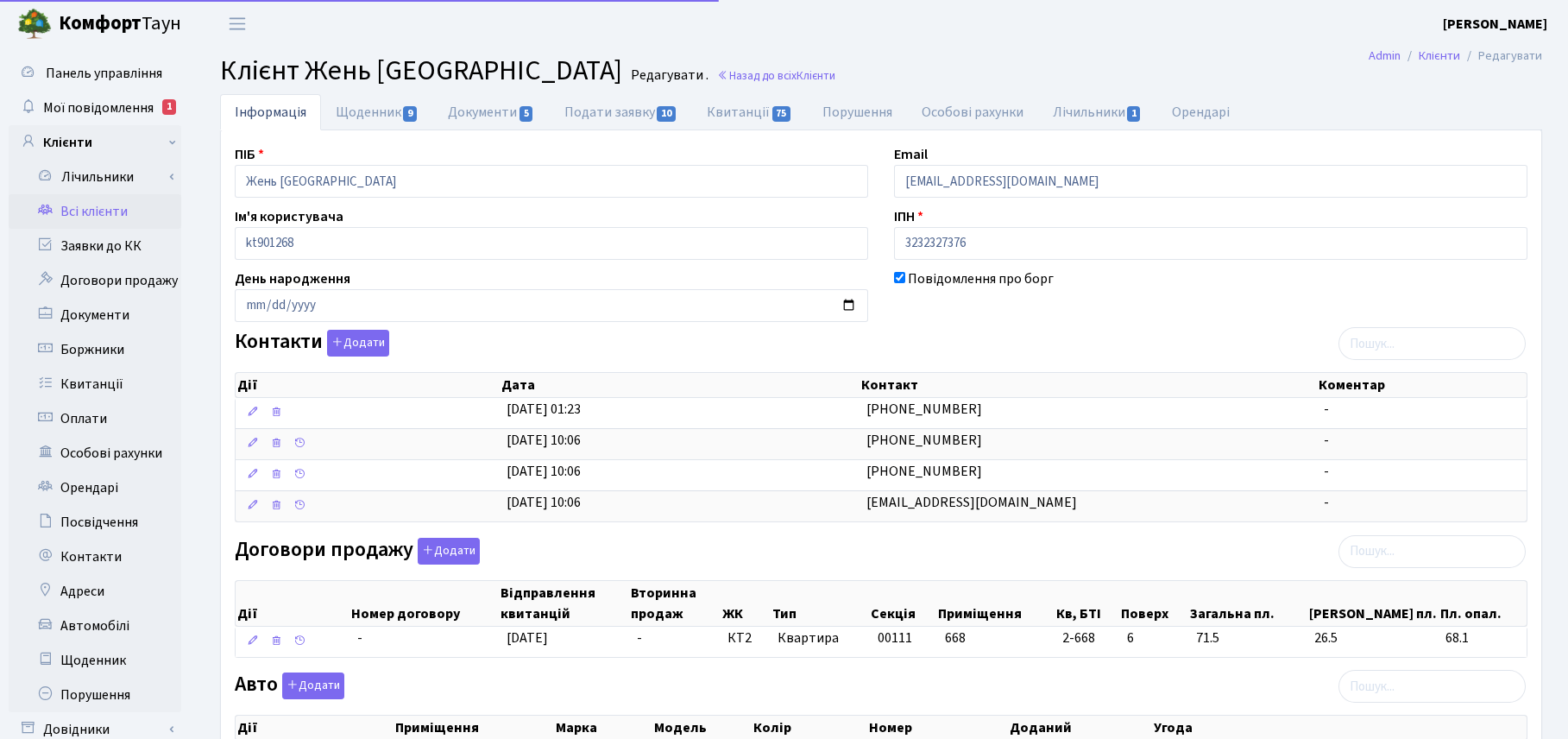
select select "25"
click at [1025, 334] on div "Контакти Додати Дії Дата Контакт Коментар Дії Дата Контакт Коментар" at bounding box center [881, 429] width 1319 height 199
